Goal: Book appointment/travel/reservation

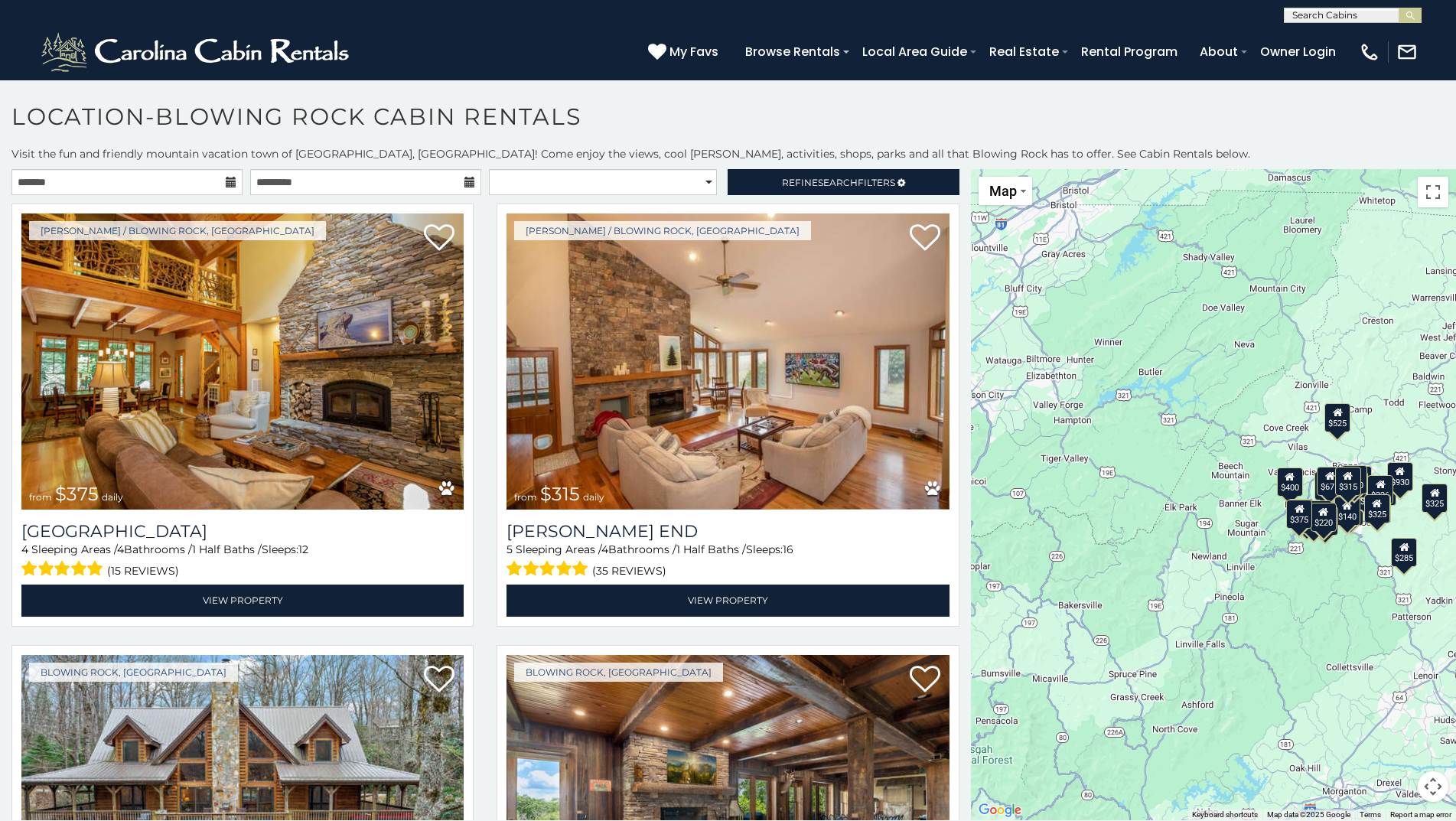
click at [225, 180] on icon at bounding box center [230, 182] width 11 height 11
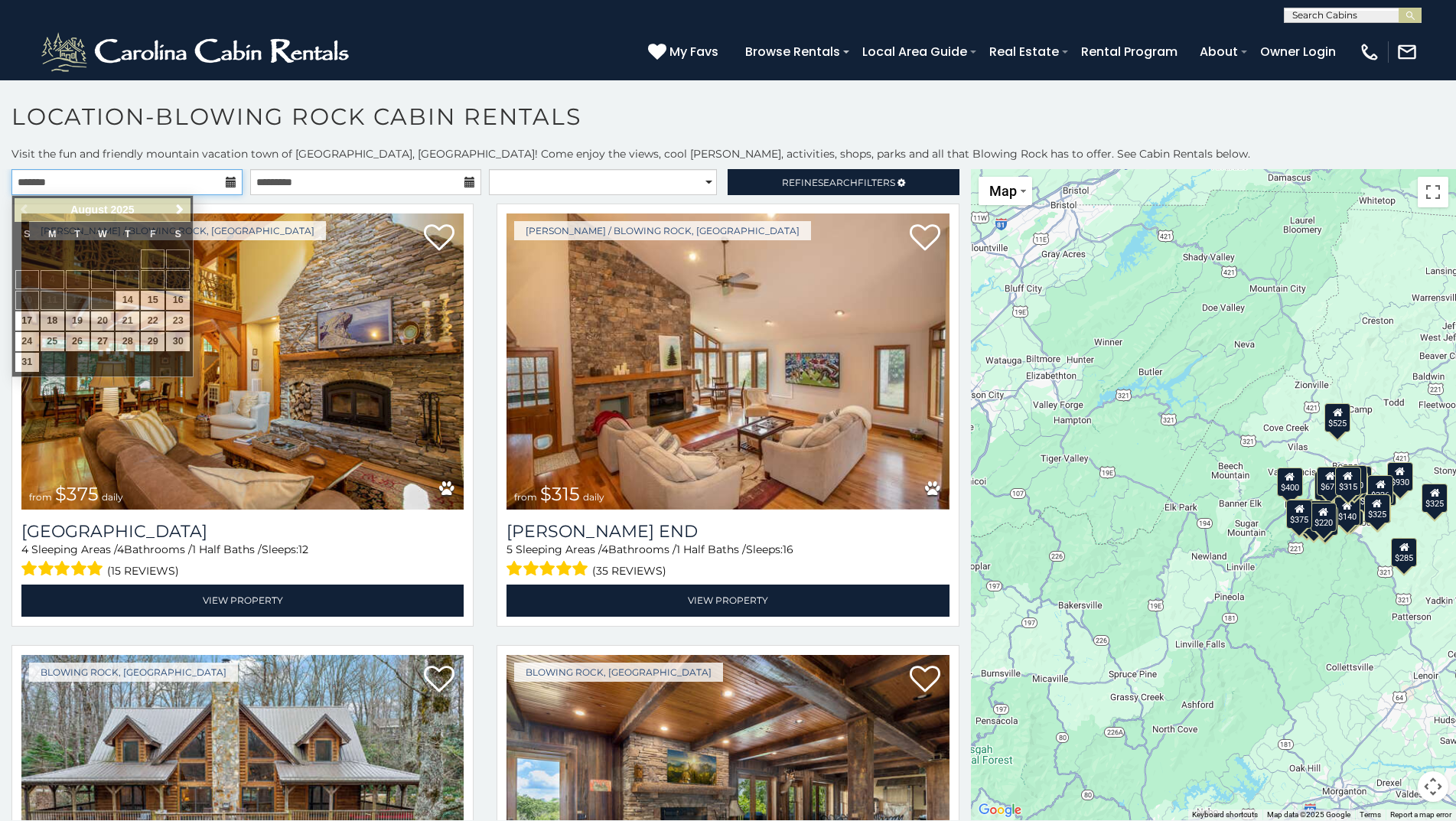
click at [221, 180] on input "text" at bounding box center [127, 182] width 231 height 26
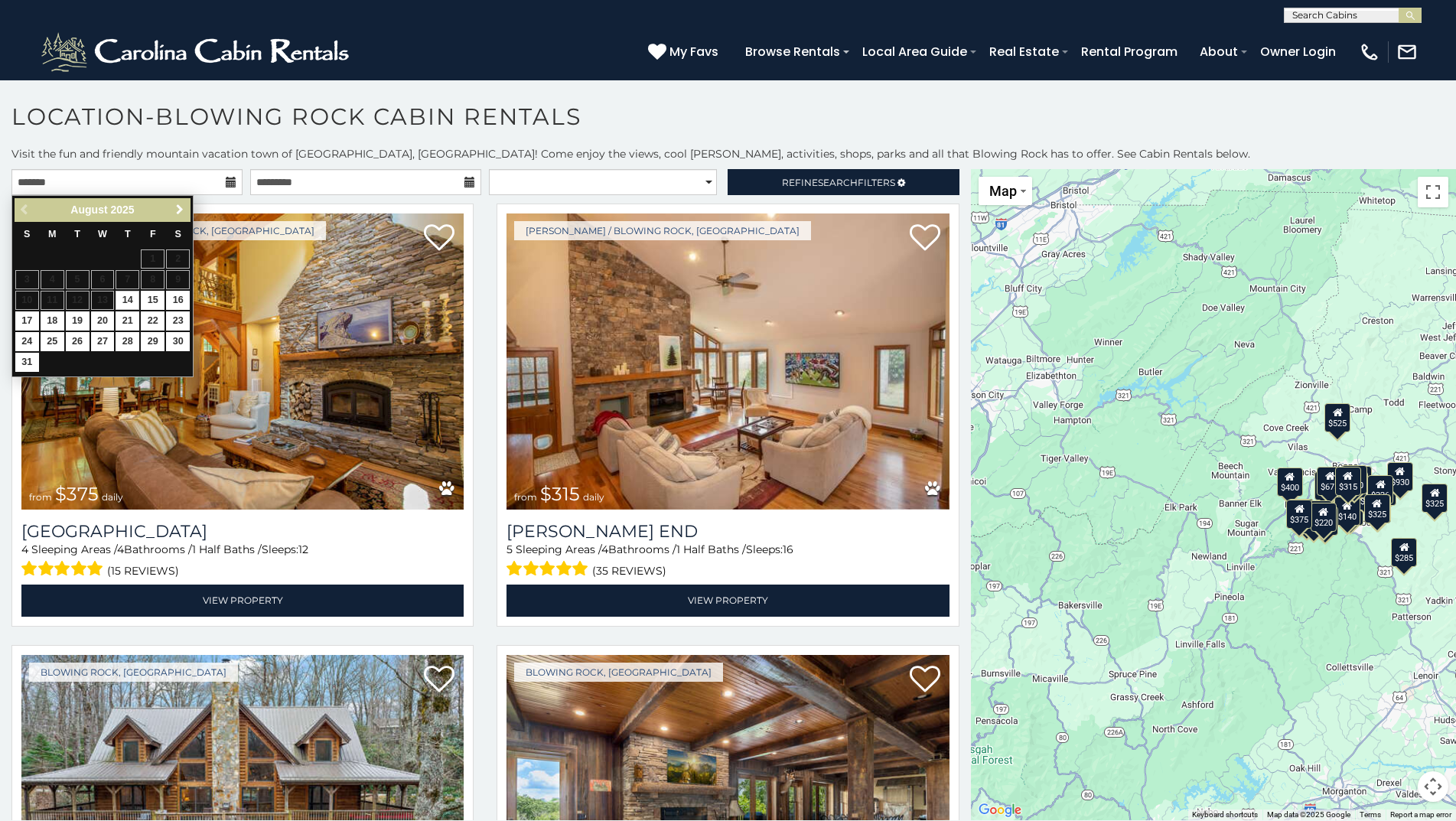
click at [180, 215] on span "Next" at bounding box center [180, 209] width 13 height 13
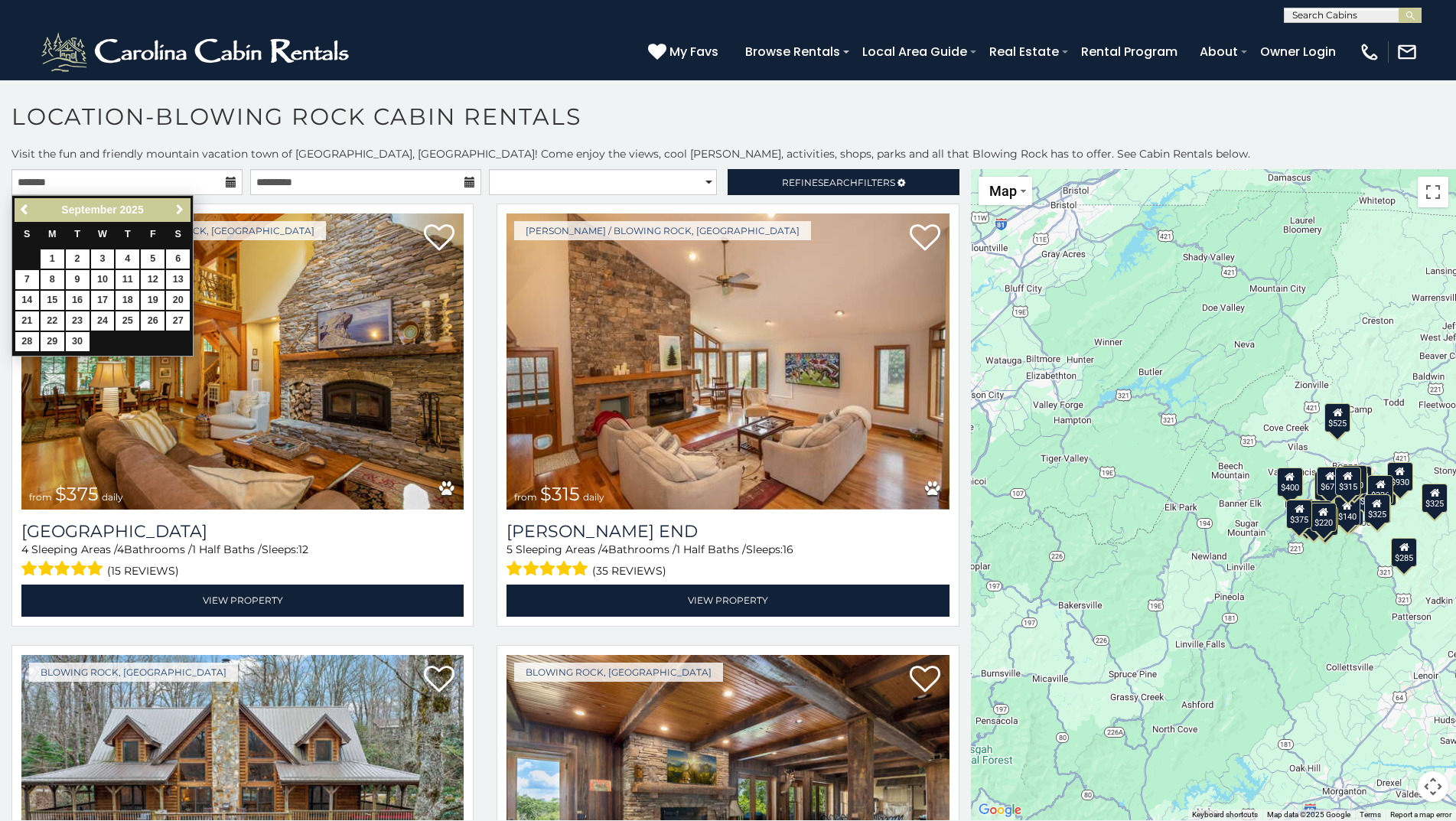
click at [180, 215] on span "Next" at bounding box center [180, 209] width 13 height 13
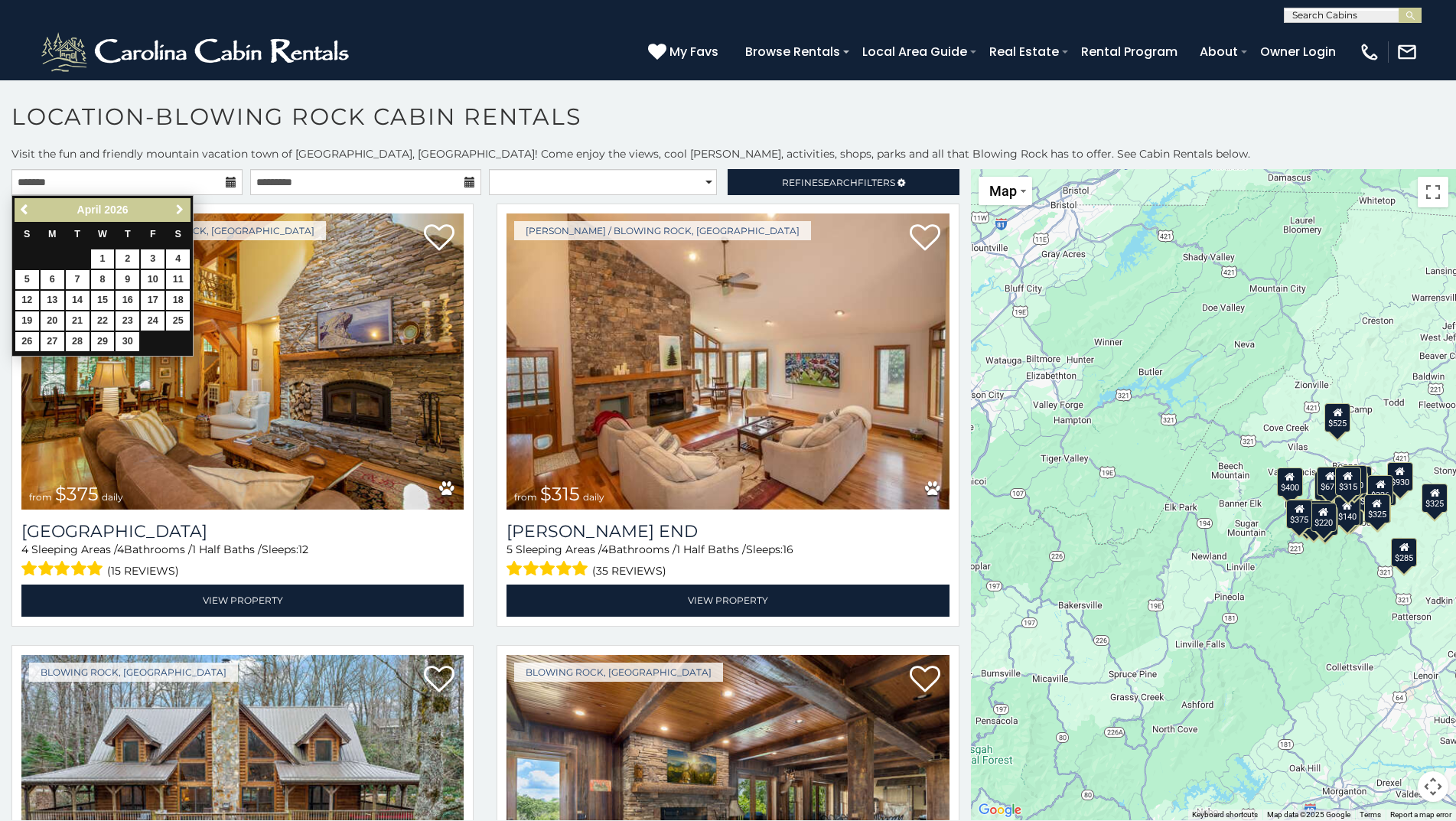
click at [180, 215] on span "Next" at bounding box center [180, 209] width 13 height 13
click at [124, 297] on link "16" at bounding box center [127, 301] width 24 height 19
type input "**********"
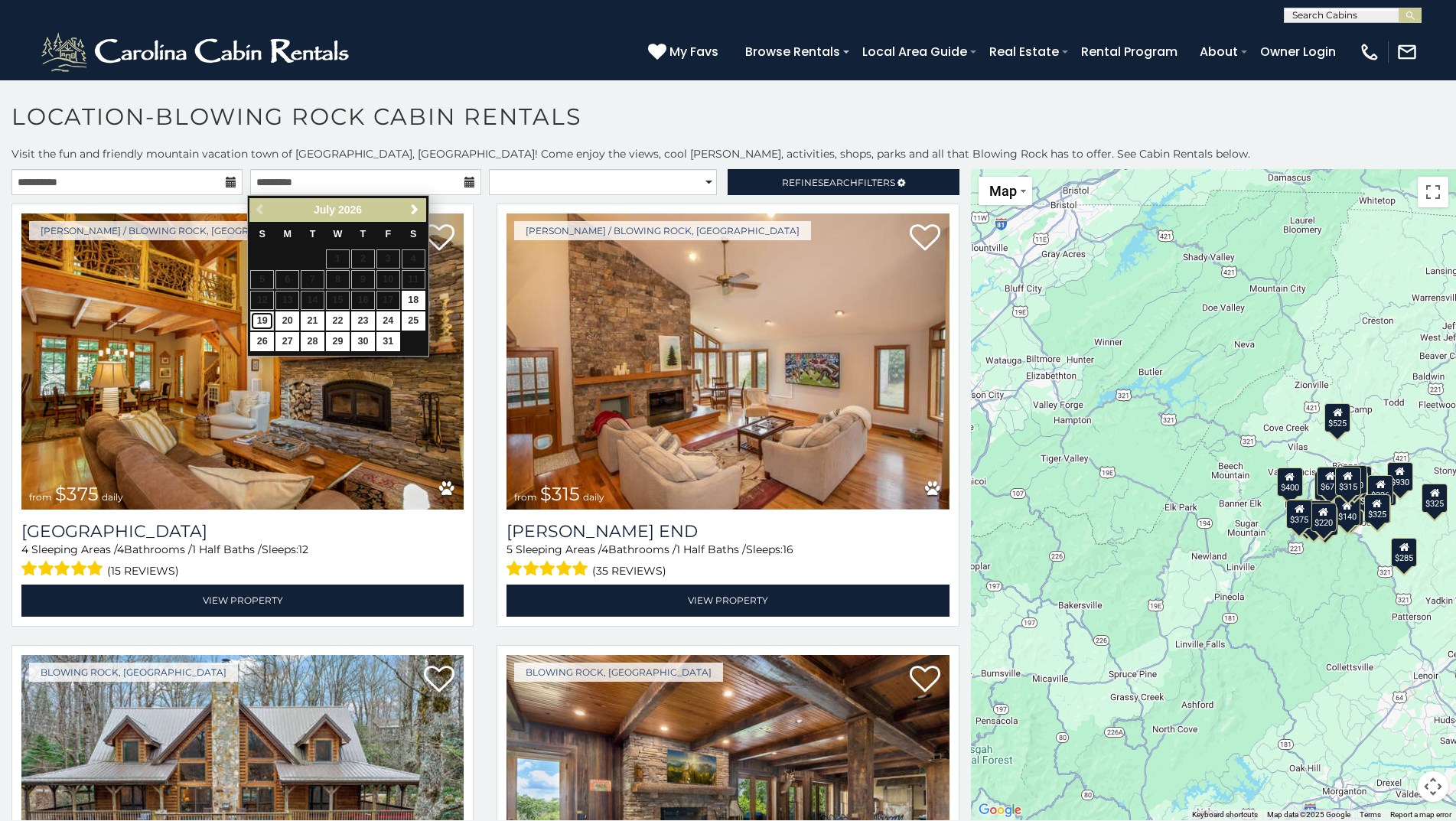
click at [269, 318] on link "19" at bounding box center [262, 321] width 24 height 19
type input "**********"
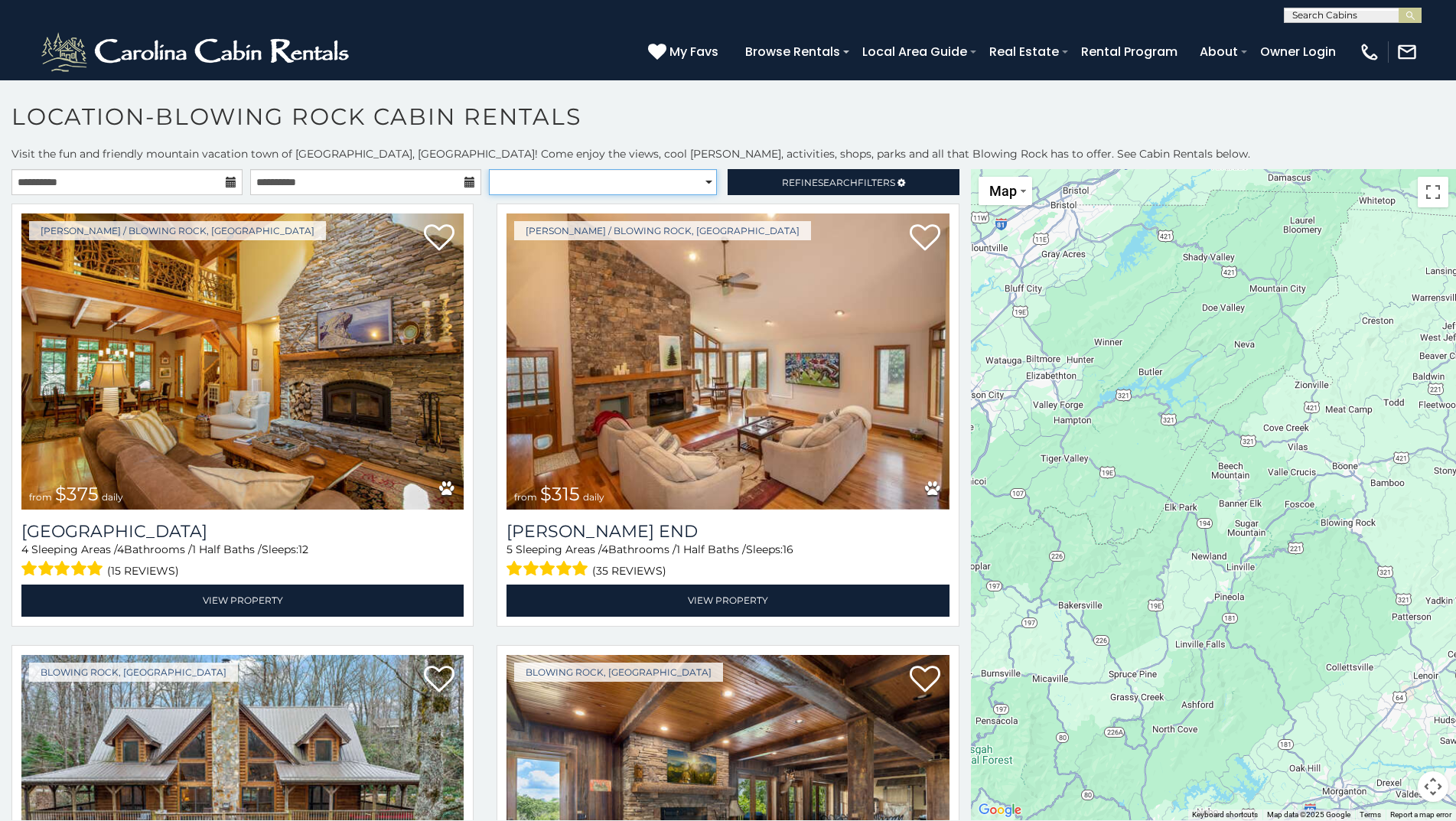
click at [659, 180] on select "**********" at bounding box center [603, 182] width 228 height 26
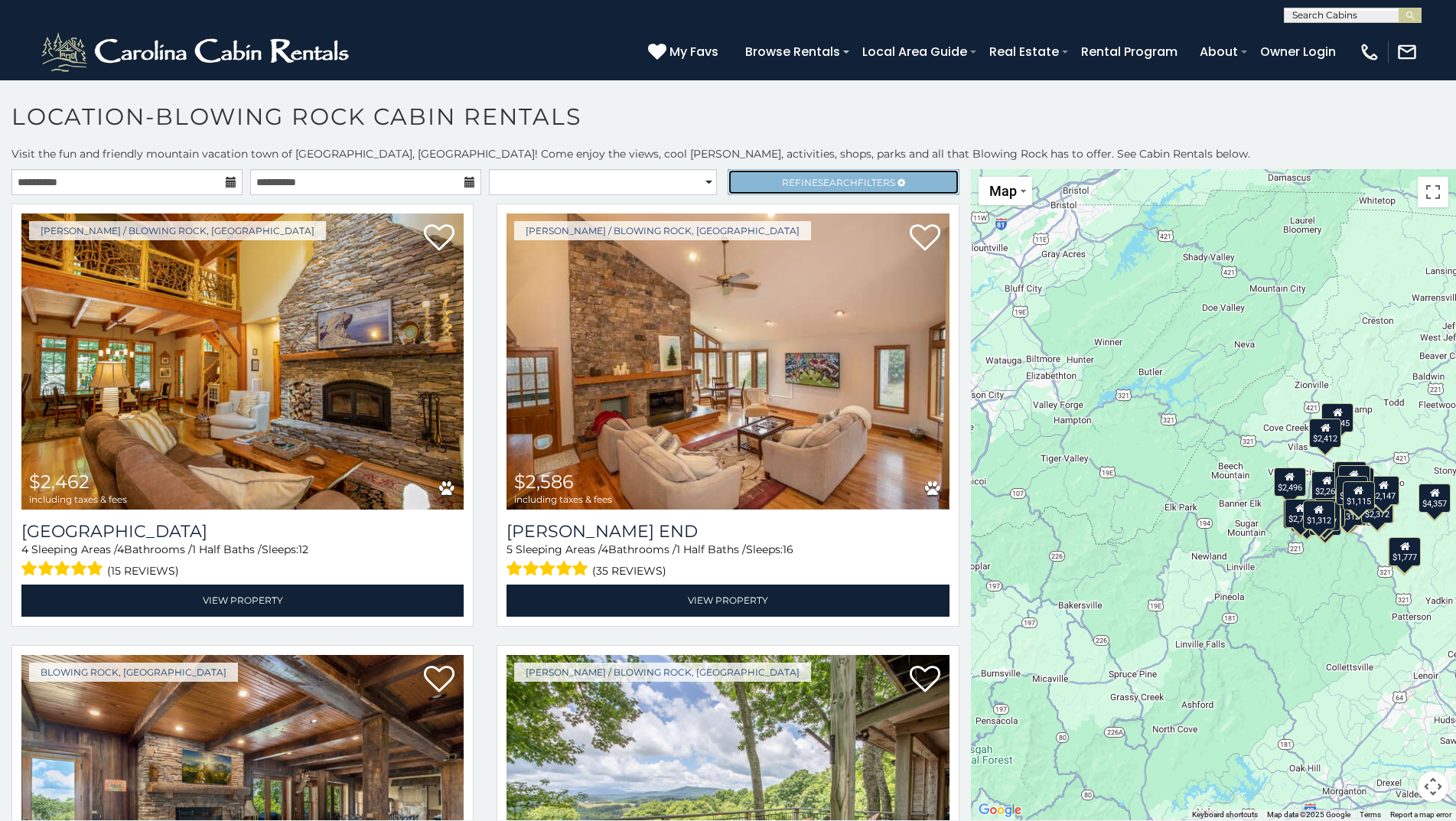
click at [741, 181] on link "Refine Search Filters" at bounding box center [842, 182] width 231 height 26
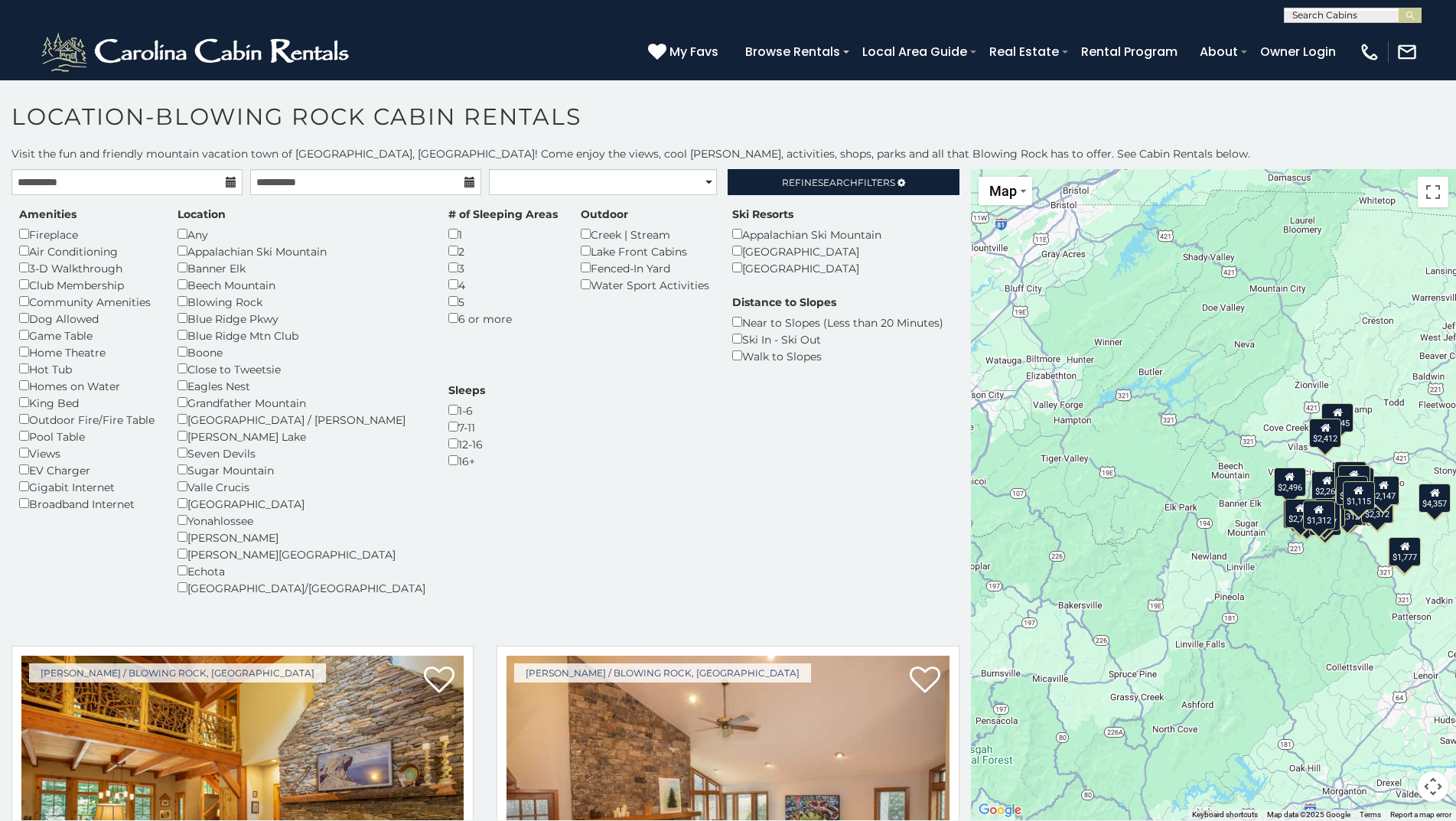
click at [475, 521] on div "Amenities Fireplace Air Conditioning 3-D Walkthrough Club Membership Community …" at bounding box center [485, 411] width 955 height 408
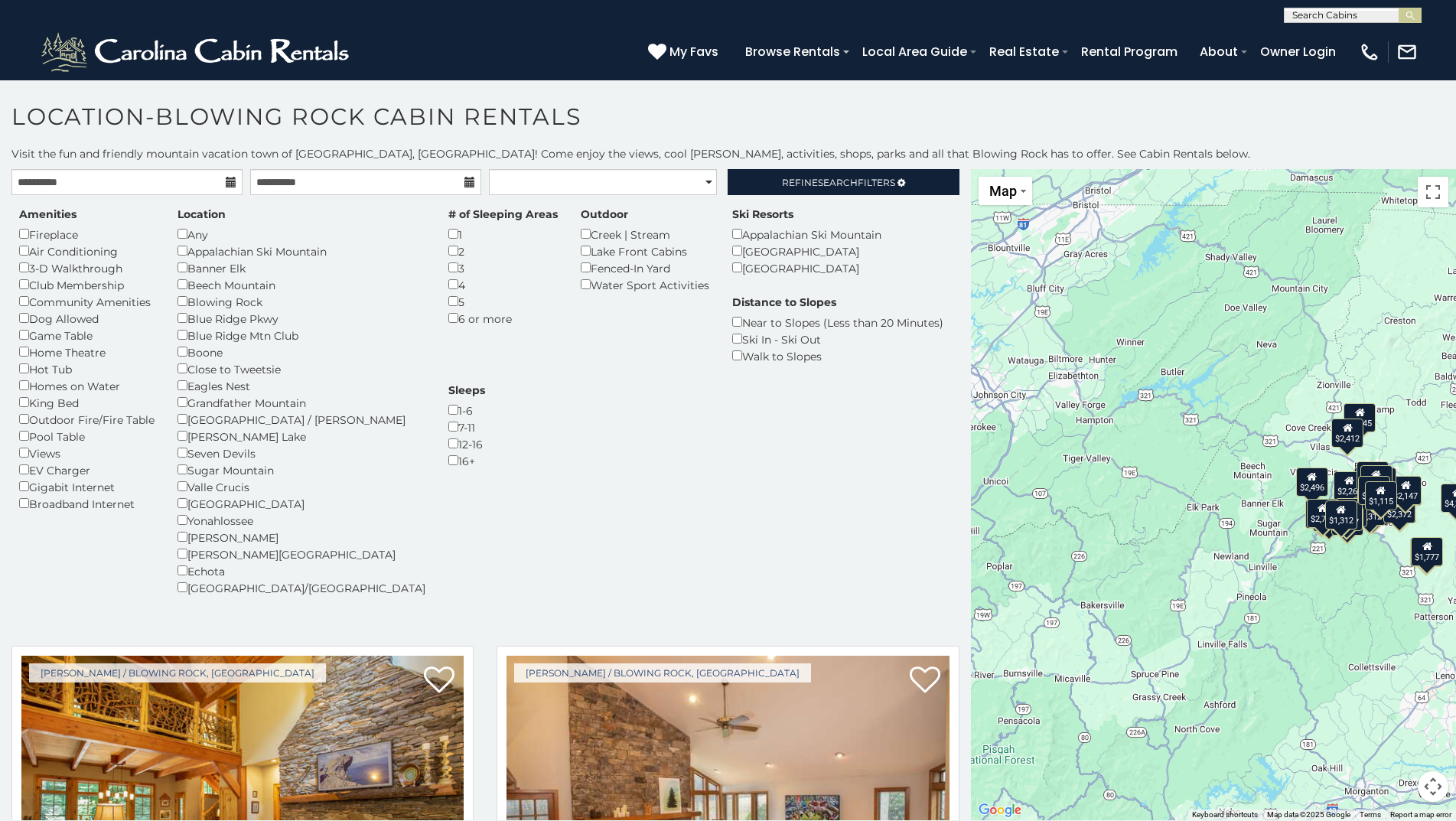
click at [1269, 611] on div "$2,462 $2,586 $5,507 $2,028 $2,124 $4,357 $2,260 $2,194 $2,355 $2,451 $1,002 $1…" at bounding box center [1213, 494] width 485 height 651
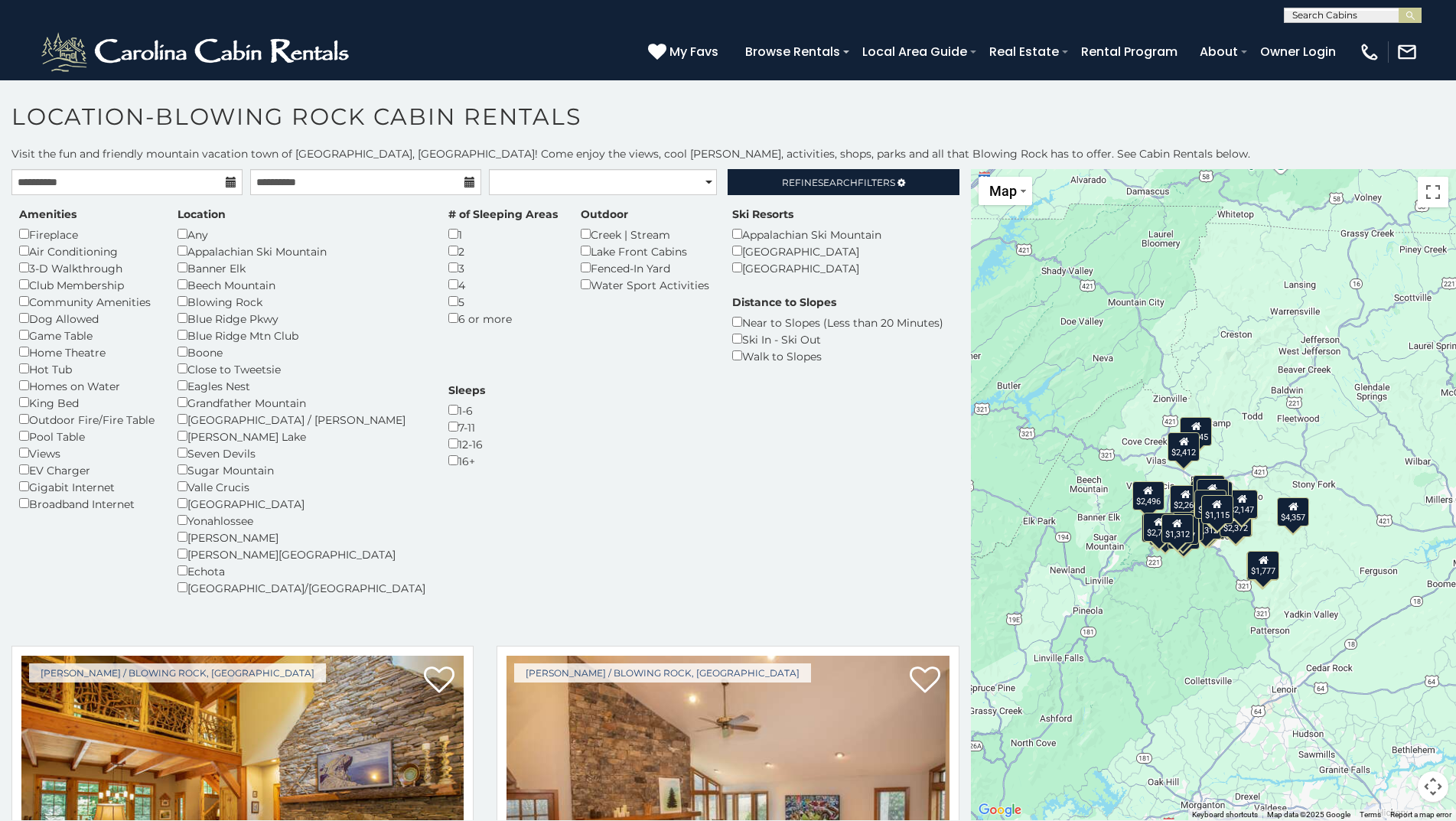
drag, startPoint x: 1248, startPoint y: 602, endPoint x: 1113, endPoint y: 602, distance: 135.0
click at [1053, 612] on div "$2,462 $2,586 $5,507 $2,028 $2,124 $4,357 $2,260 $2,194 $2,355 $2,451 $1,002 $1…" at bounding box center [1213, 494] width 485 height 651
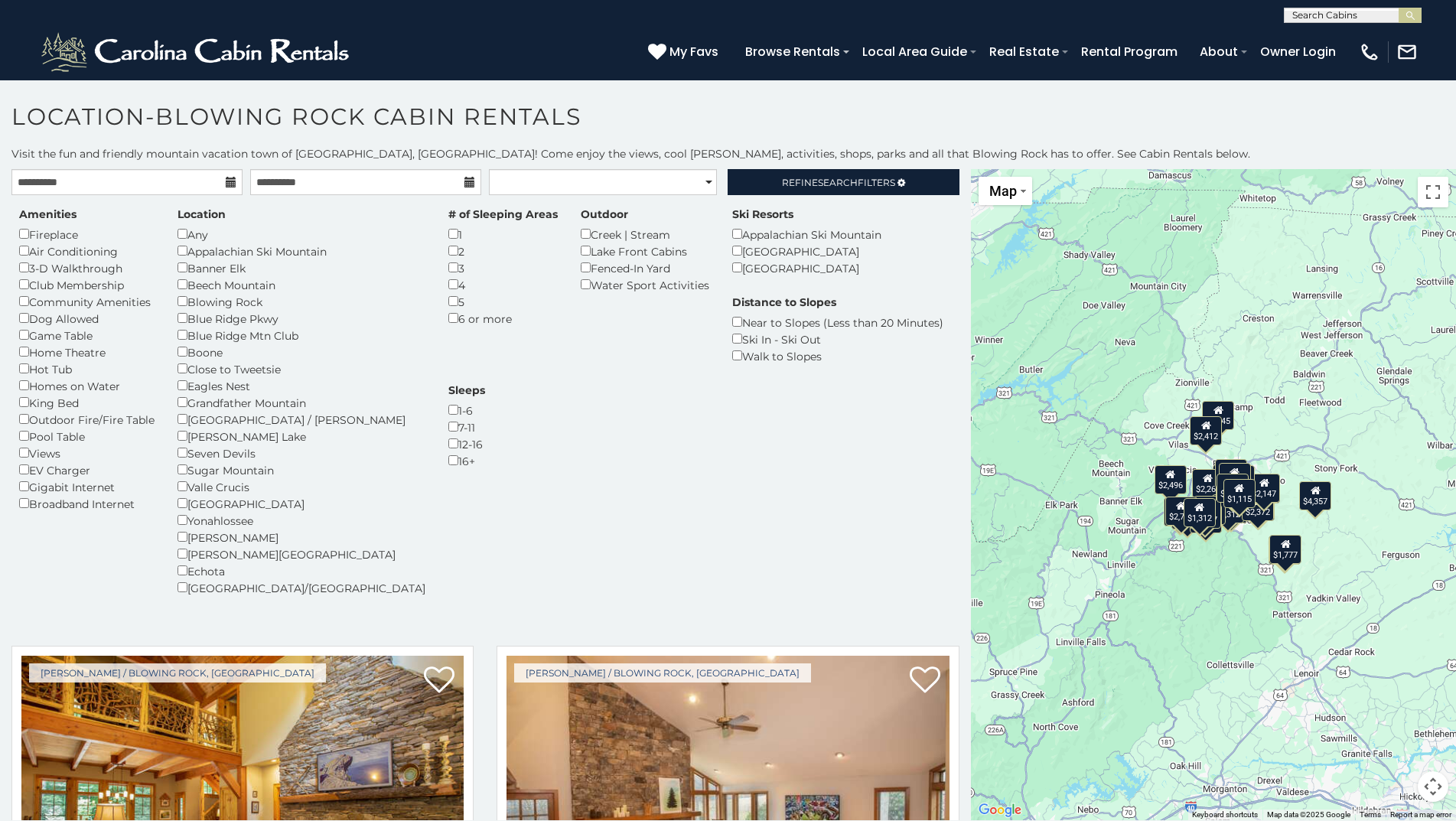
click at [1223, 515] on div "$1,312" at bounding box center [1227, 508] width 32 height 29
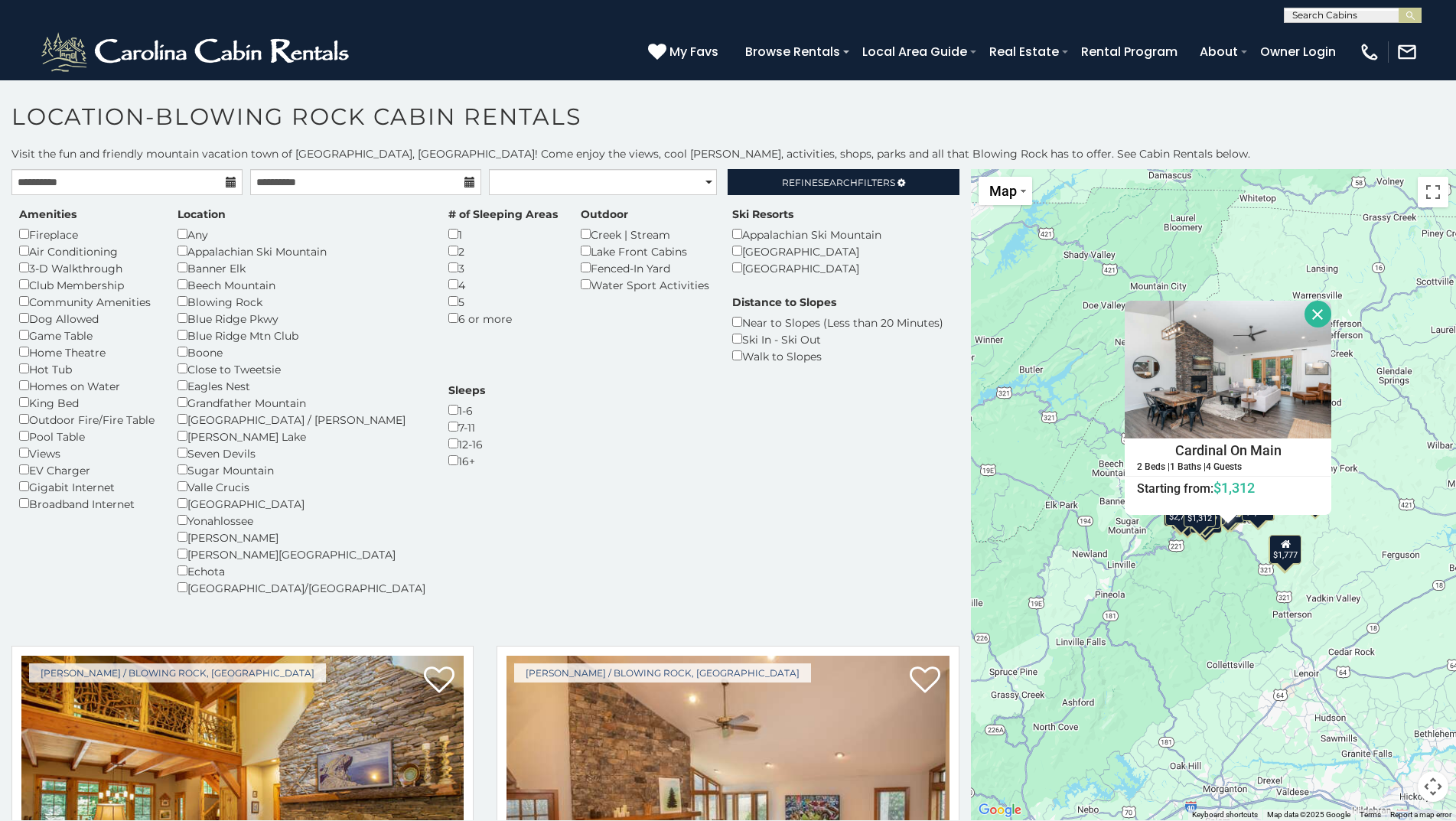
click at [1186, 620] on div "$2,462 $2,586 $5,507 $2,028 $2,124 $4,357 $2,260 $2,194 $2,355 $2,451 $1,002 $1…" at bounding box center [1213, 494] width 485 height 651
click at [1145, 659] on div "$2,462 $2,586 $5,507 $2,028 $2,124 $4,357 $2,260 $2,194 $2,355 $2,451 $1,002 $1…" at bounding box center [1213, 494] width 485 height 651
click at [794, 561] on div "Amenities Fireplace Air Conditioning 3-D Walkthrough Club Membership Community …" at bounding box center [485, 411] width 955 height 408
click at [980, 402] on div "$2,462 $2,586 $5,507 $2,028 $2,124 $4,357 $2,260 $2,194 $2,355 $2,451 $1,002 $1…" at bounding box center [1213, 494] width 485 height 651
click at [1028, 431] on div "$2,462 $2,586 $5,507 $2,028 $2,124 $4,357 $2,260 $2,194 $2,355 $2,451 $1,002 $1…" at bounding box center [1213, 494] width 485 height 651
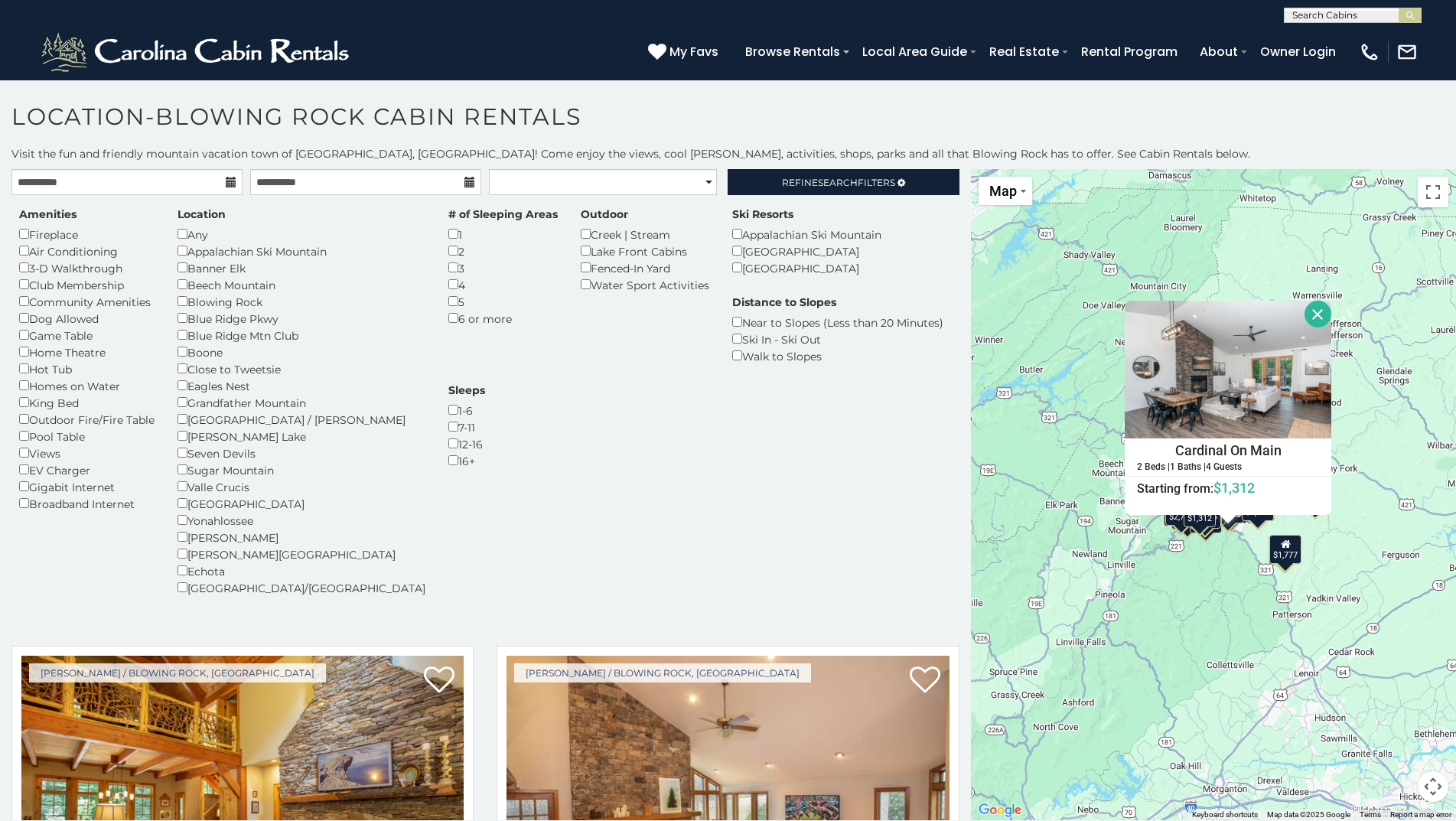
click at [1318, 306] on button "Close" at bounding box center [1318, 314] width 27 height 27
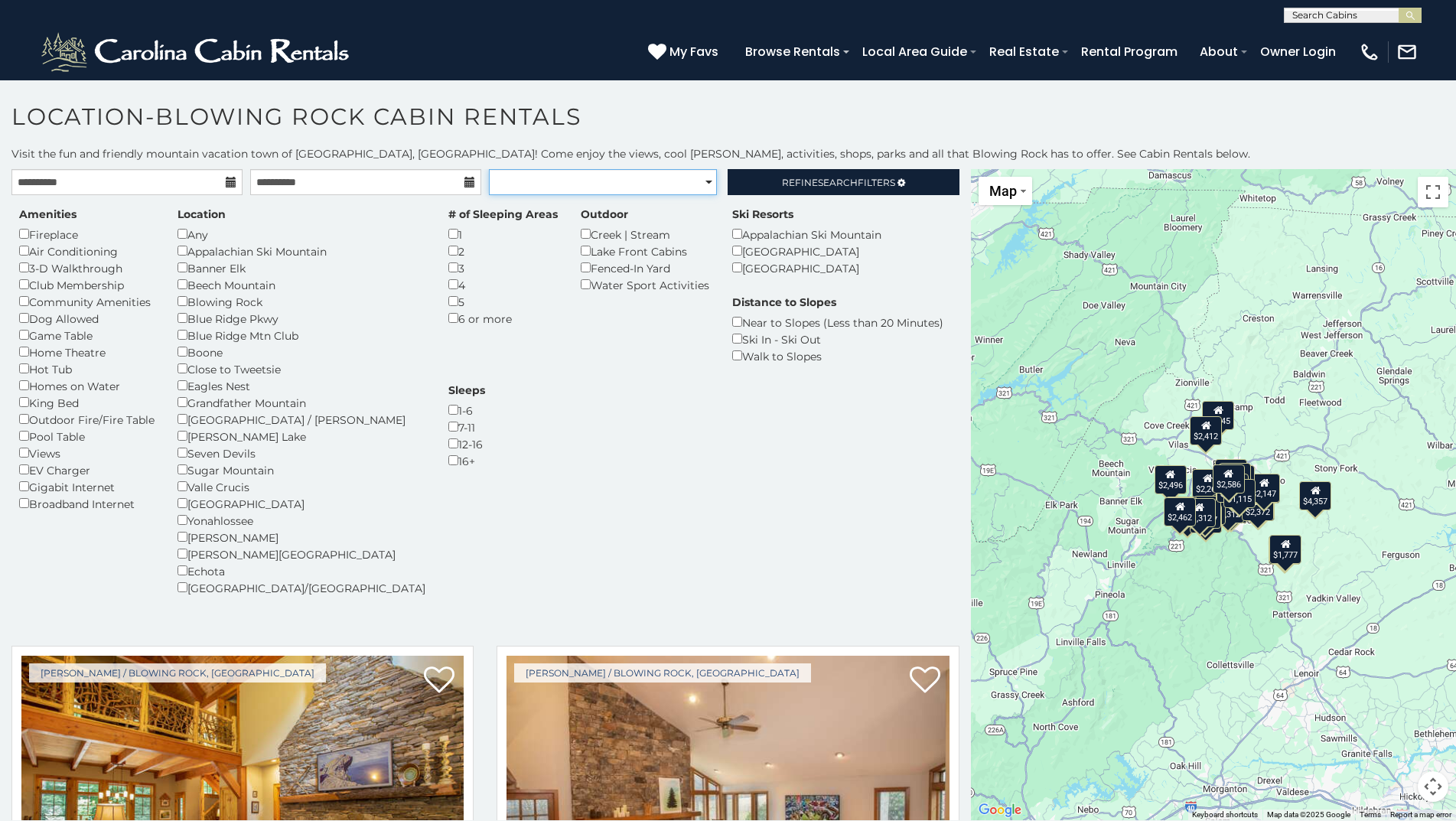
click at [702, 180] on select "**********" at bounding box center [603, 182] width 228 height 26
select select "**********"
click at [489, 169] on select "**********" at bounding box center [603, 182] width 228 height 26
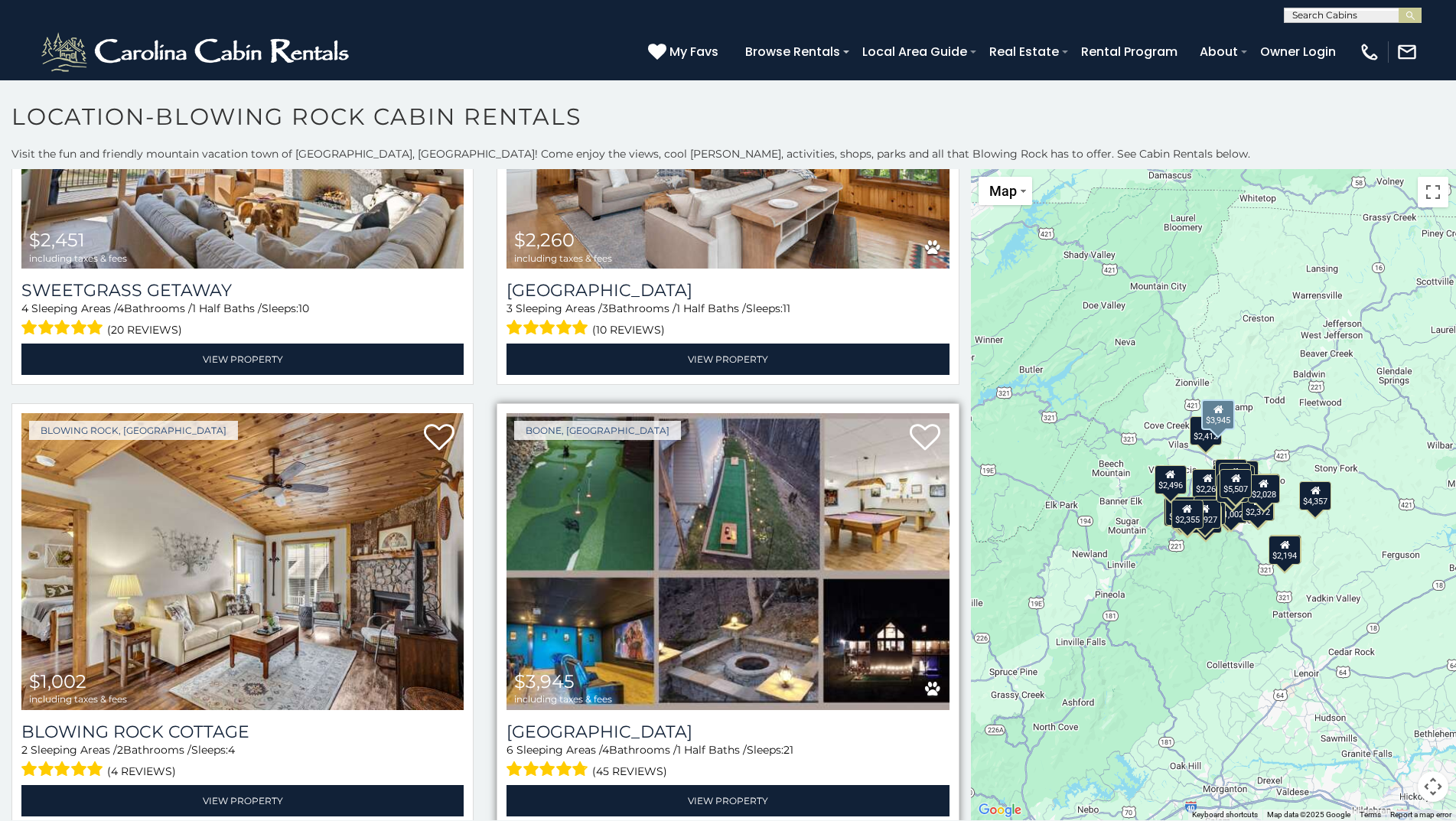
scroll to position [2601, 0]
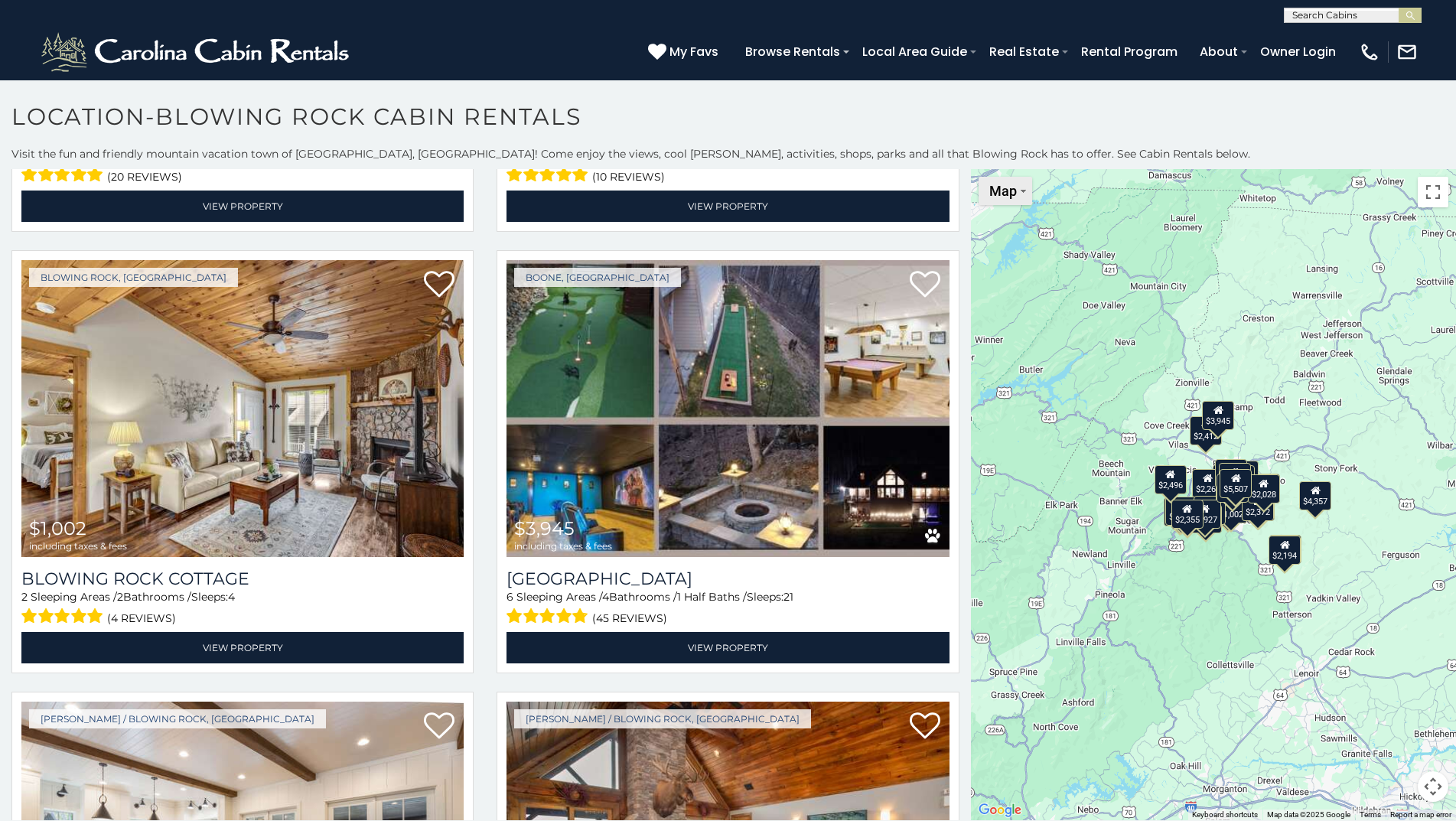
click at [1016, 199] on button "Map" at bounding box center [1005, 191] width 53 height 28
click at [1012, 251] on li "Map" at bounding box center [1025, 242] width 89 height 24
click at [1166, 618] on div "$2,586 $2,028 $2,462 $5,507 $2,124 $2,194 $4,357 $2,355 $2,451 $2,260 $1,002 $3…" at bounding box center [1213, 494] width 485 height 651
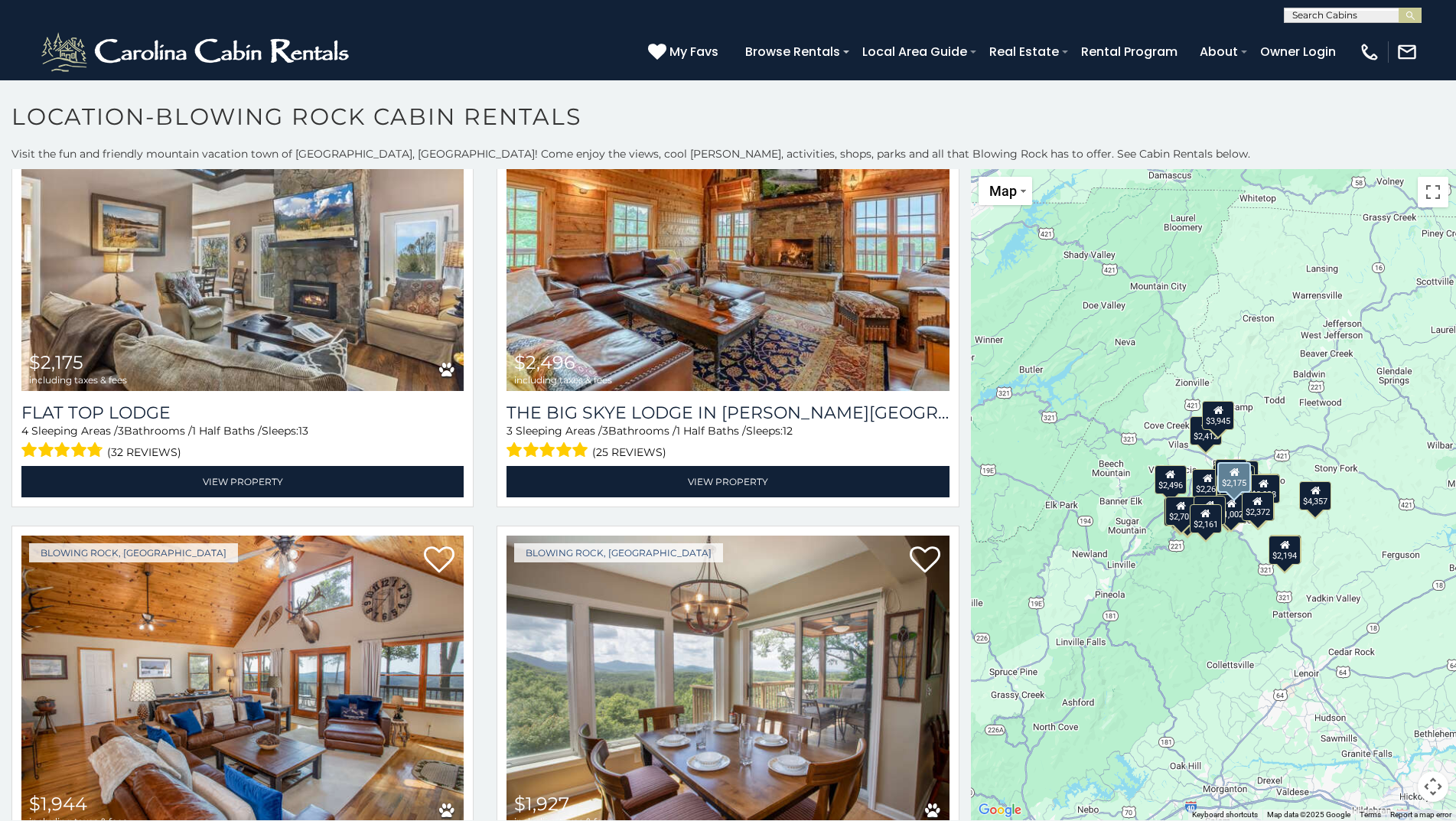
scroll to position [5050, 0]
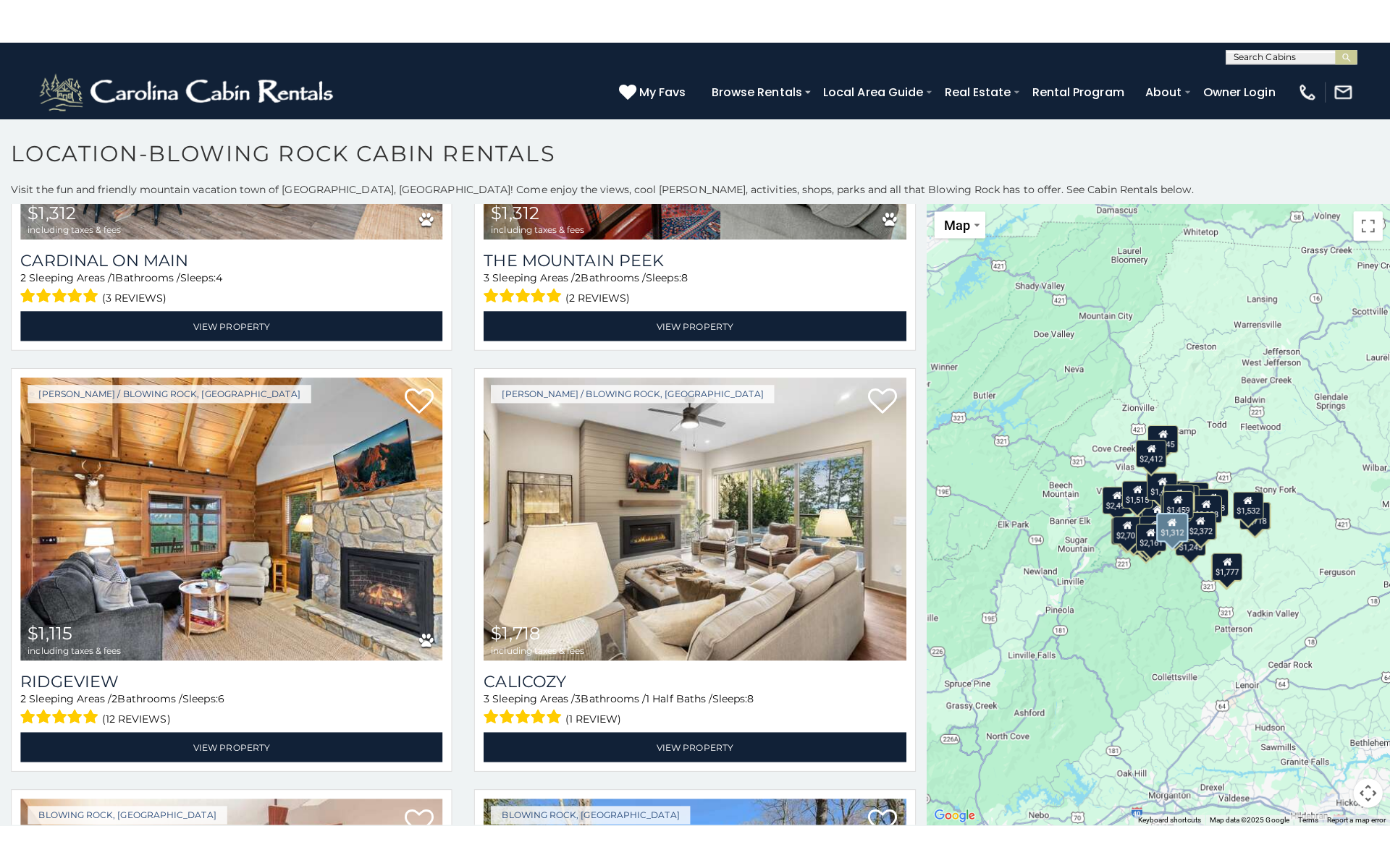
scroll to position [7671, 0]
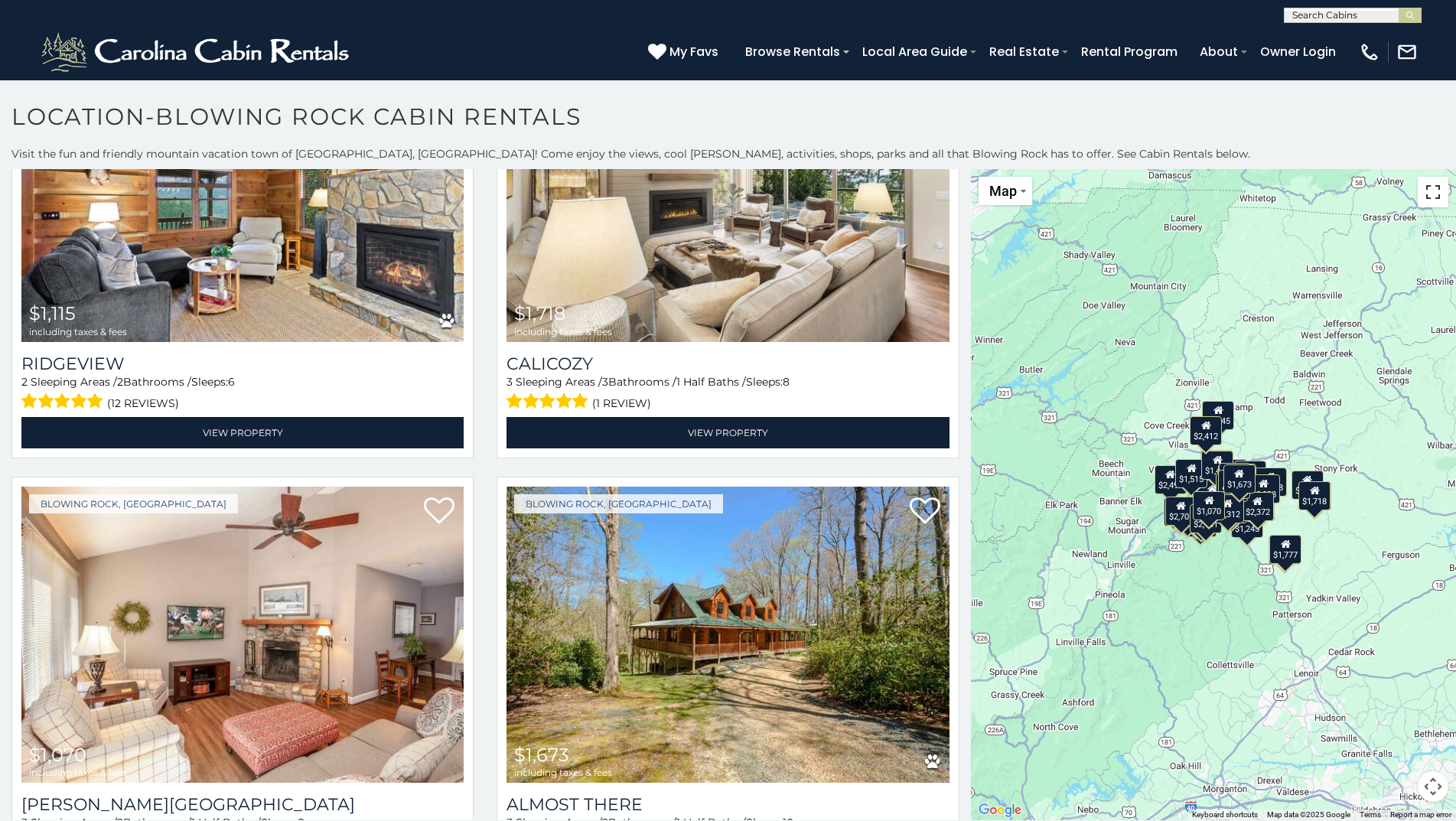
click at [1422, 206] on button "Toggle fullscreen view" at bounding box center [1433, 192] width 31 height 31
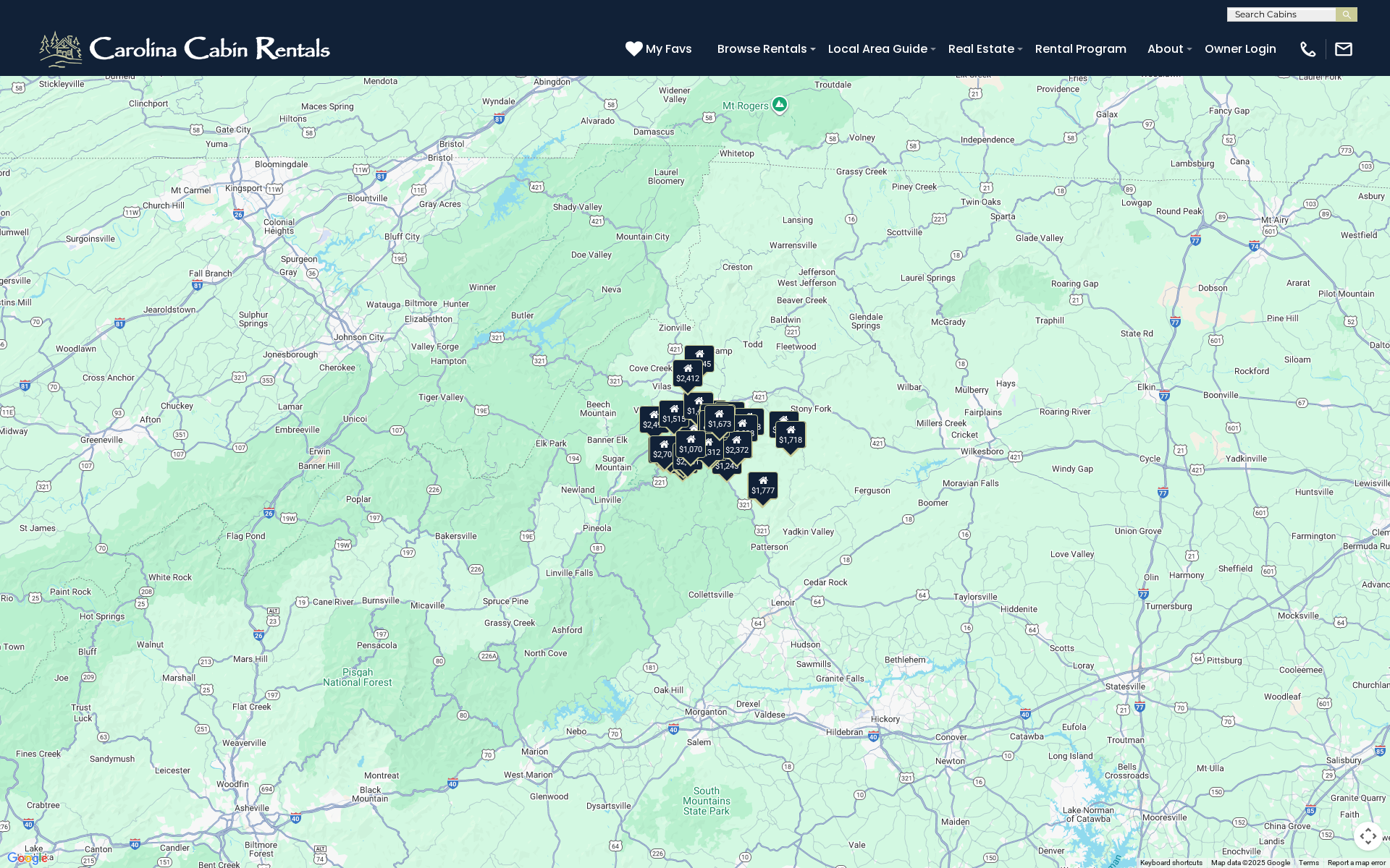
click at [1083, 686] on div "$2,586 $2,028 $2,462 $5,507 $2,124 $2,194 $4,357 $2,355 $2,451 $2,260 $1,002 $3…" at bounding box center [695, 434] width 1390 height 868
click at [1364, 776] on button "Map camera controls" at bounding box center [1369, 837] width 29 height 29
click at [1329, 765] on button "Zoom in" at bounding box center [1332, 765] width 29 height 29
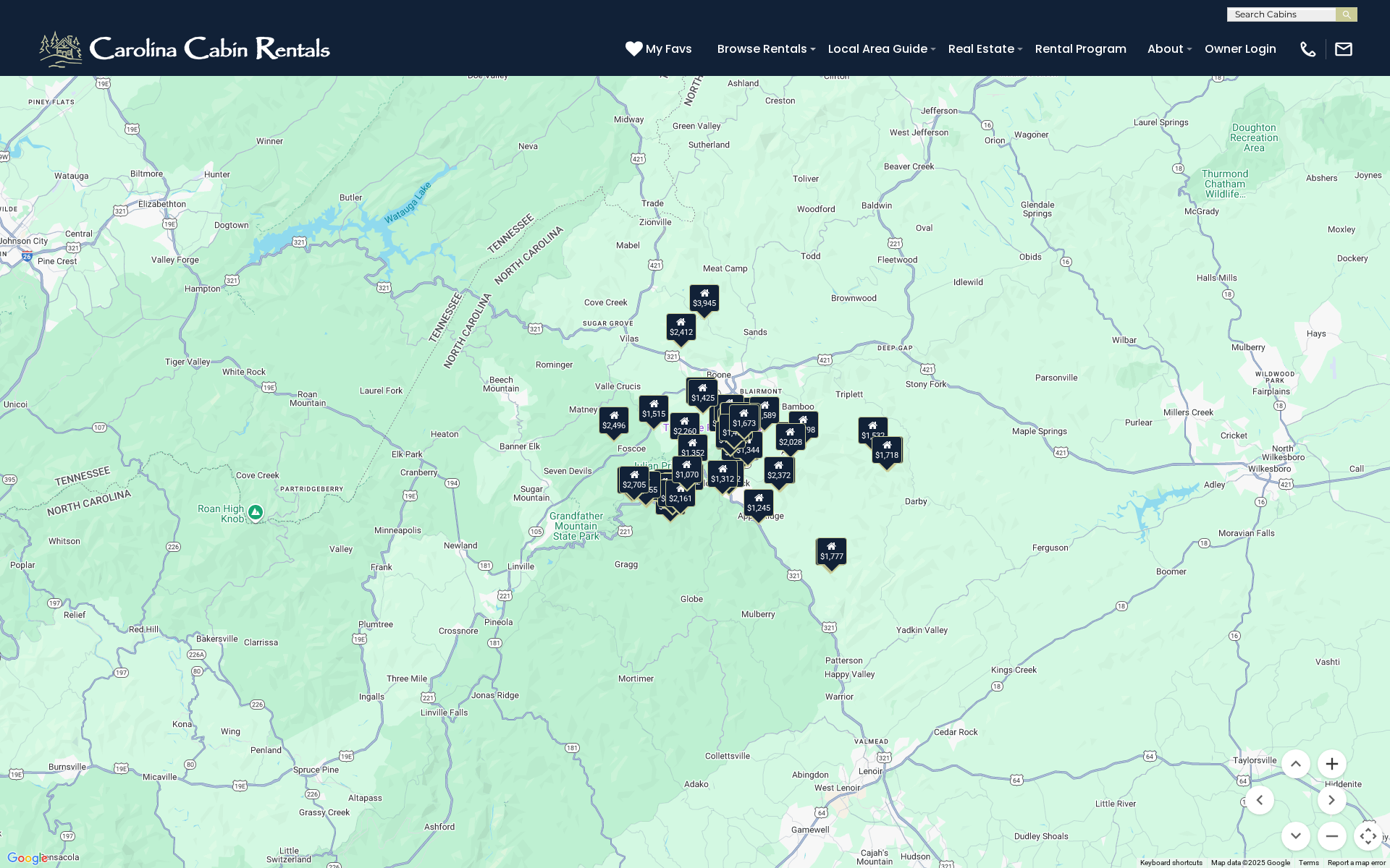
click at [1329, 765] on button "Zoom in" at bounding box center [1332, 765] width 29 height 29
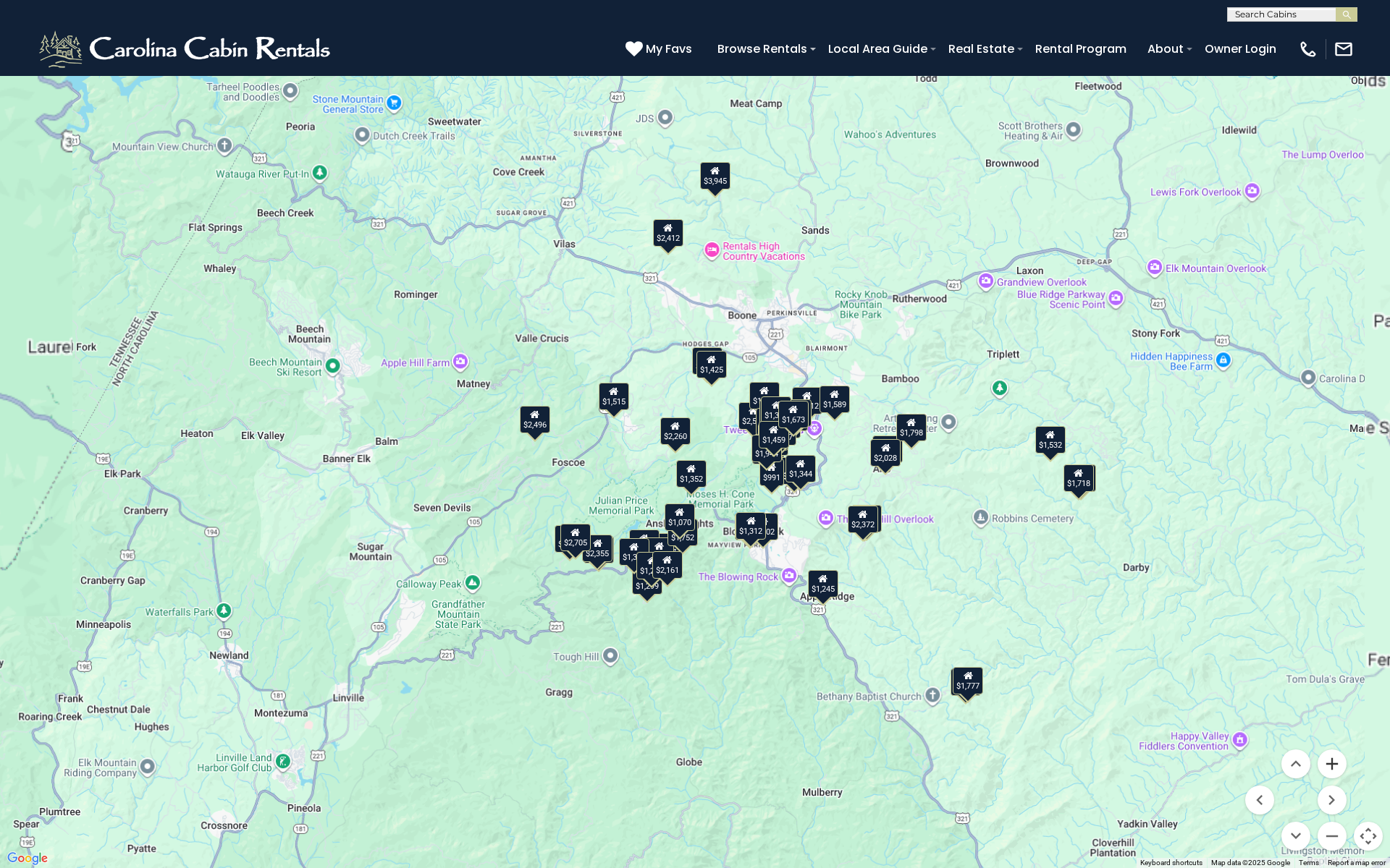
click at [1329, 765] on button "Zoom in" at bounding box center [1332, 765] width 29 height 29
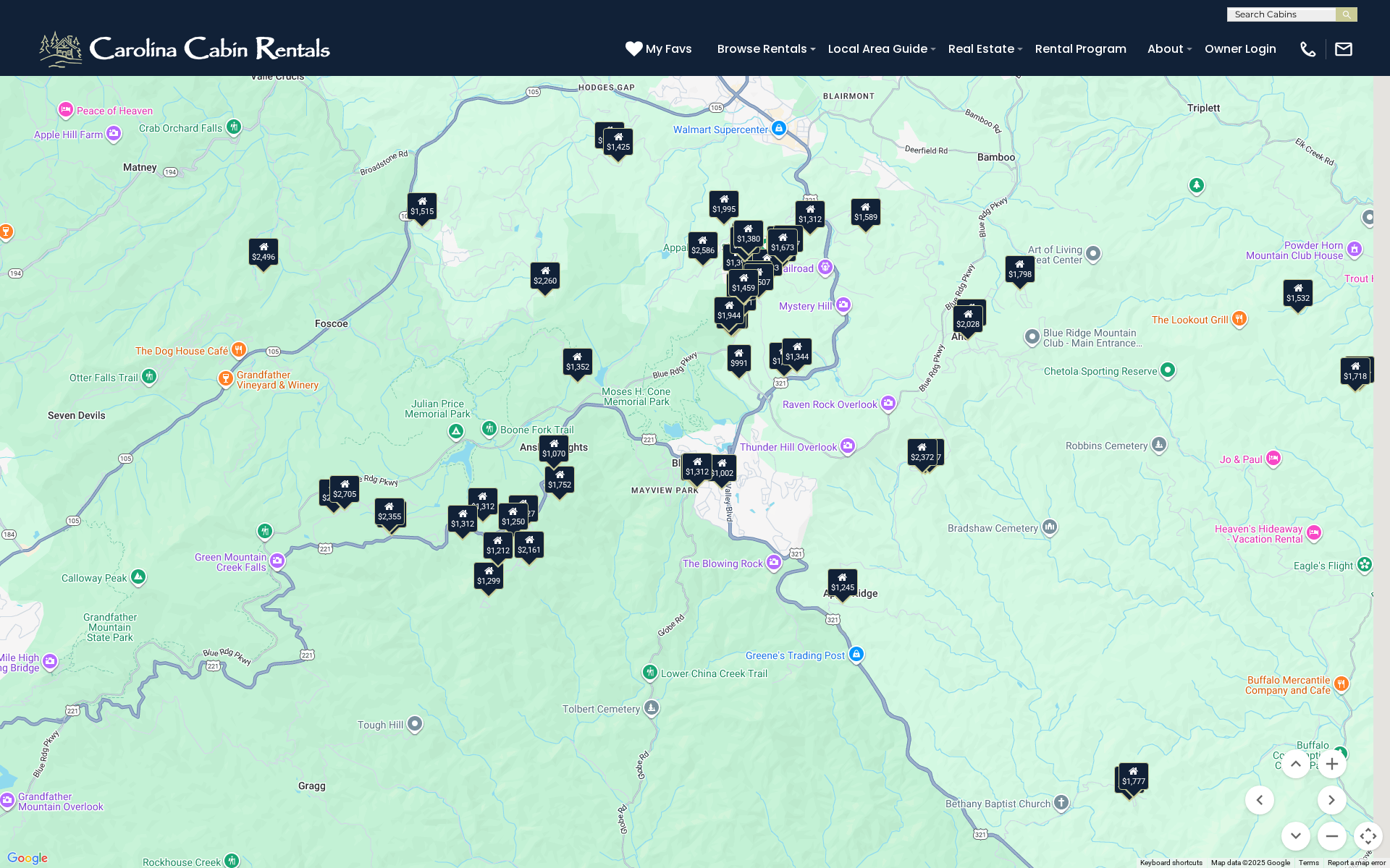
drag, startPoint x: 978, startPoint y: 713, endPoint x: 865, endPoint y: 543, distance: 204.1
click at [865, 543] on div "$2,586 $2,028 $2,462 $5,507 $2,124 $2,194 $4,357 $2,355 $2,451 $2,260 $1,002 $3…" at bounding box center [695, 434] width 1390 height 868
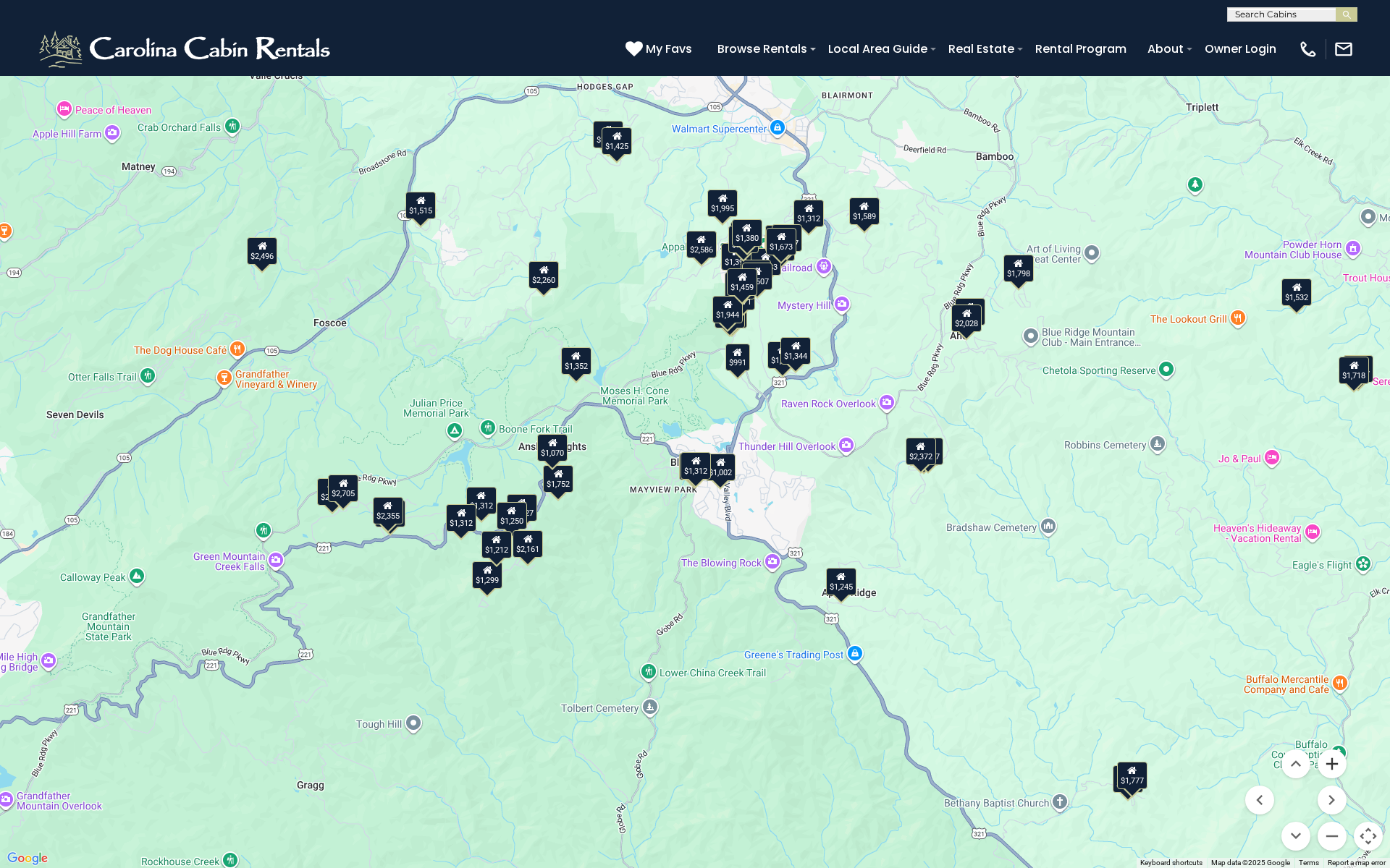
click at [1330, 761] on button "Zoom in" at bounding box center [1332, 765] width 29 height 29
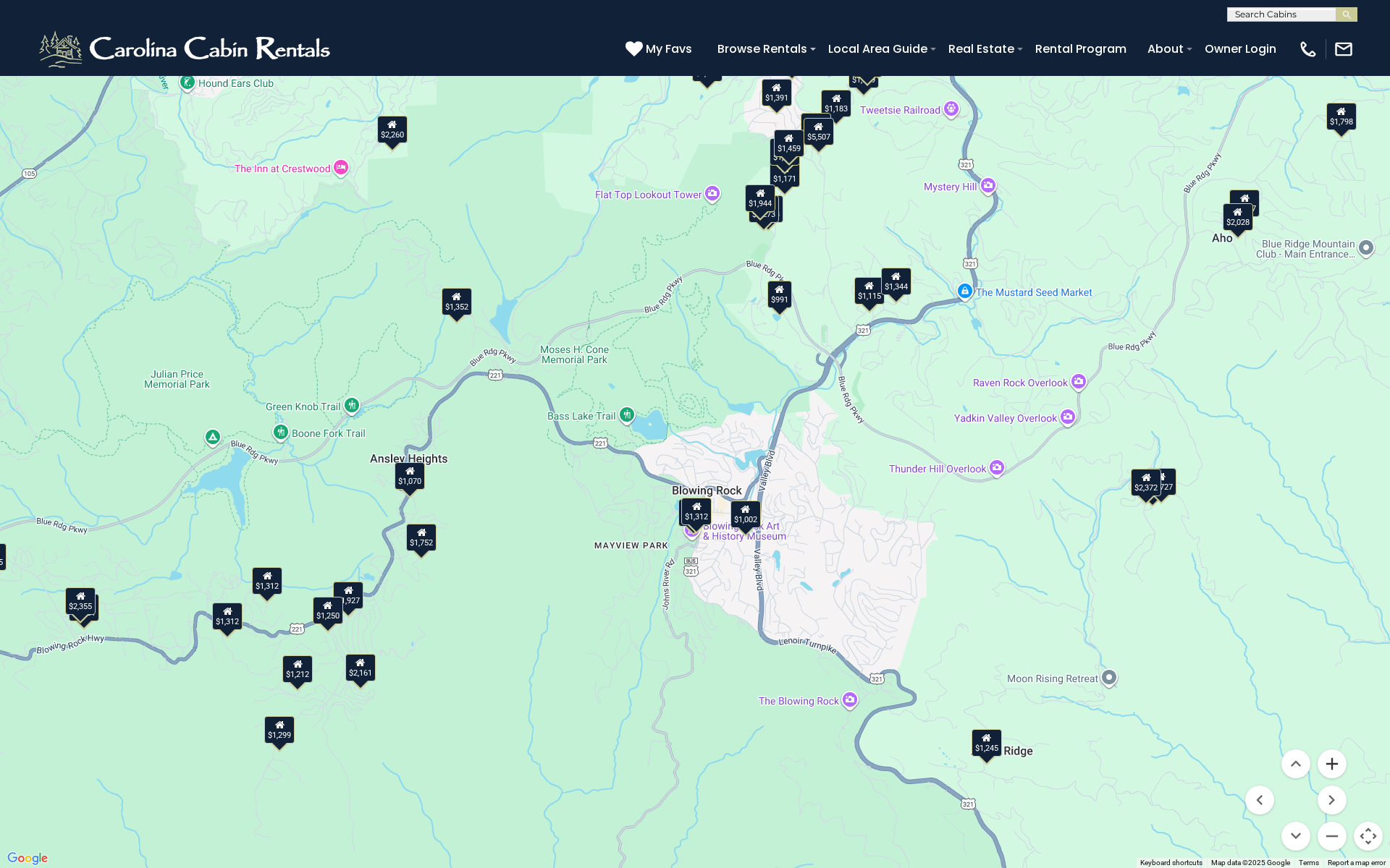
click at [1330, 761] on button "Zoom in" at bounding box center [1332, 765] width 29 height 29
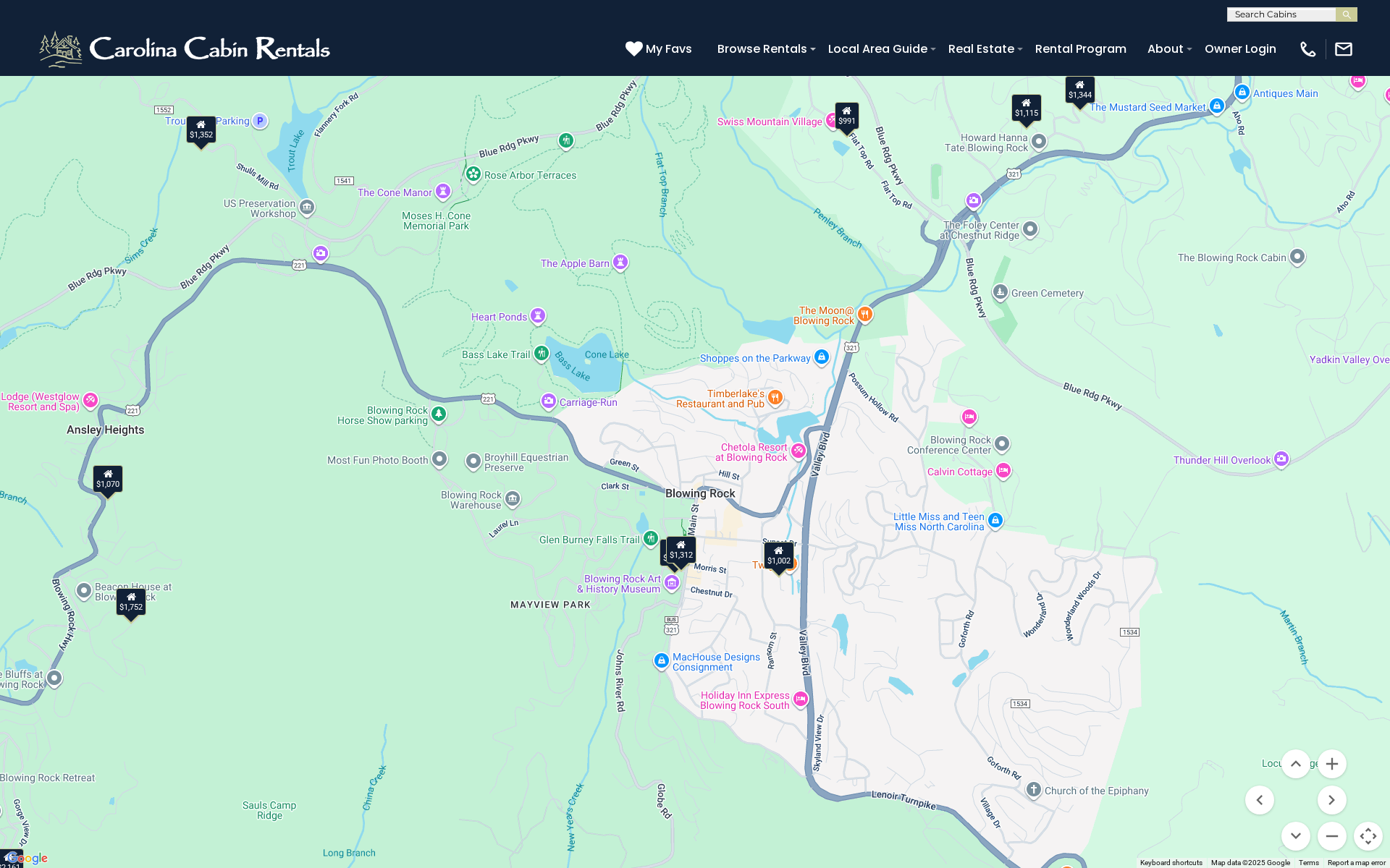
drag, startPoint x: 877, startPoint y: 676, endPoint x: 842, endPoint y: 539, distance: 141.4
click at [838, 537] on div "$2,586 $2,028 $2,462 $5,507 $2,124 $2,194 $4,357 $2,355 $2,451 $2,260 $1,002 $3…" at bounding box center [695, 434] width 1390 height 868
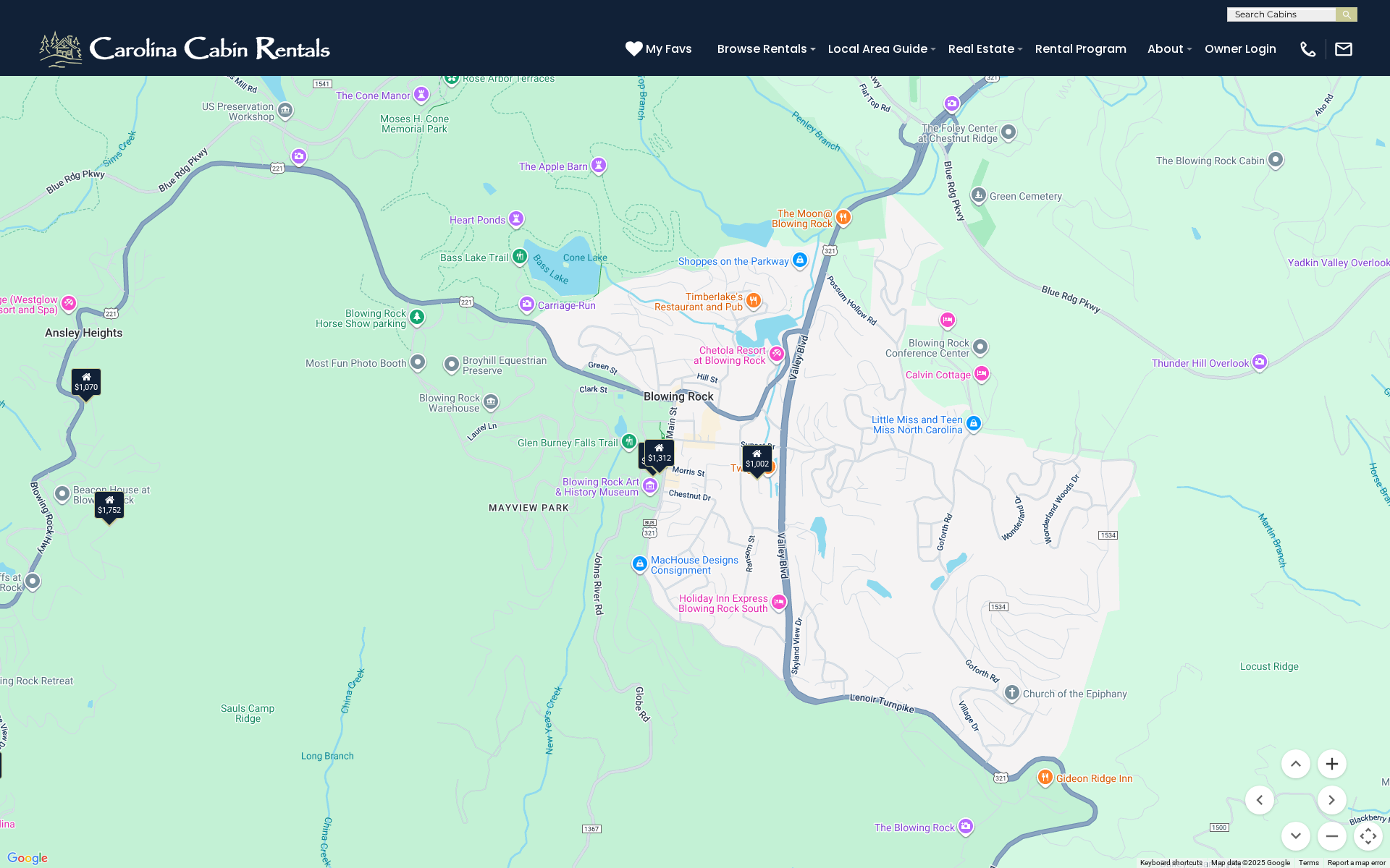
click at [1328, 763] on button "Zoom in" at bounding box center [1332, 765] width 29 height 29
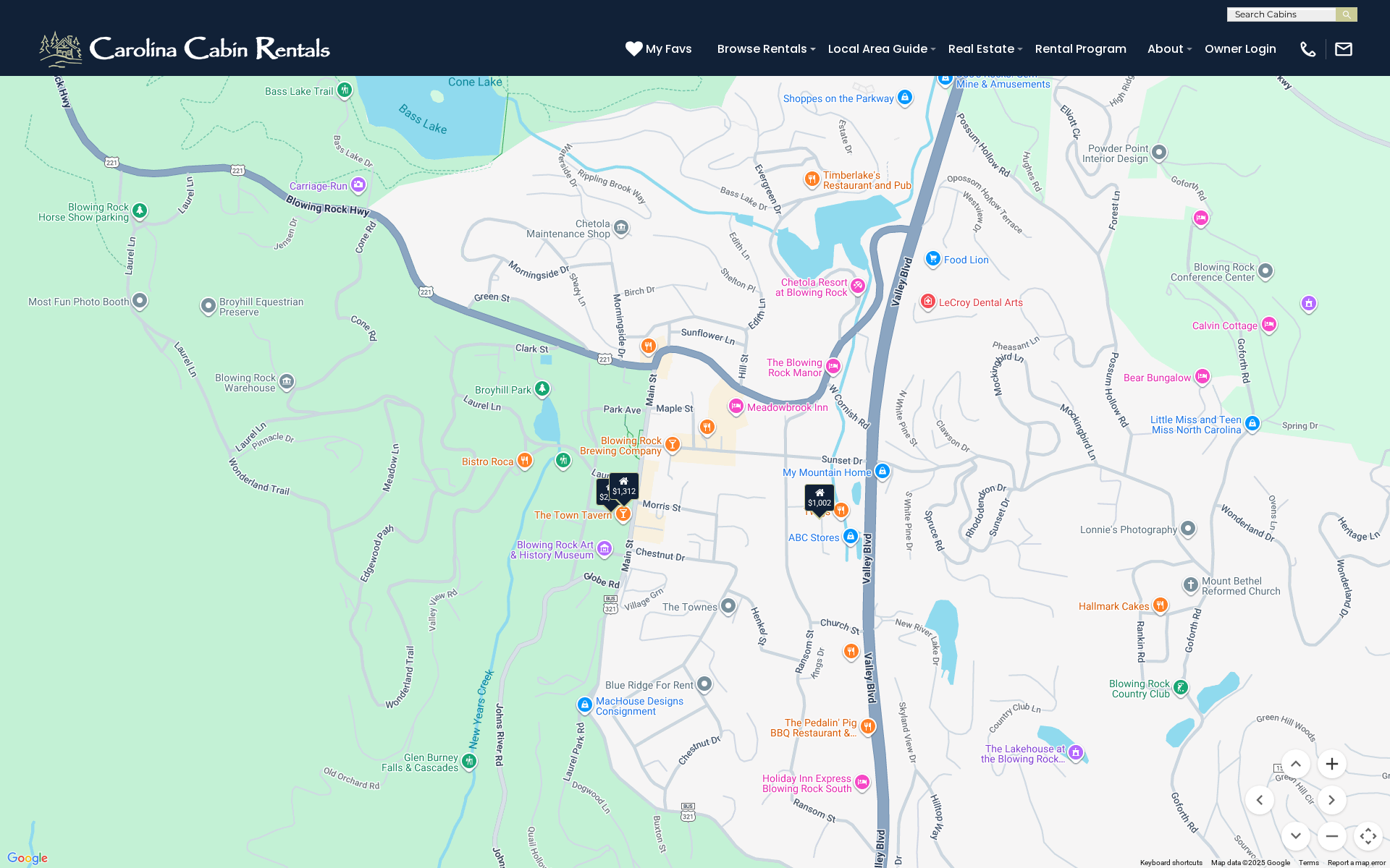
click at [1328, 763] on button "Zoom in" at bounding box center [1332, 765] width 29 height 29
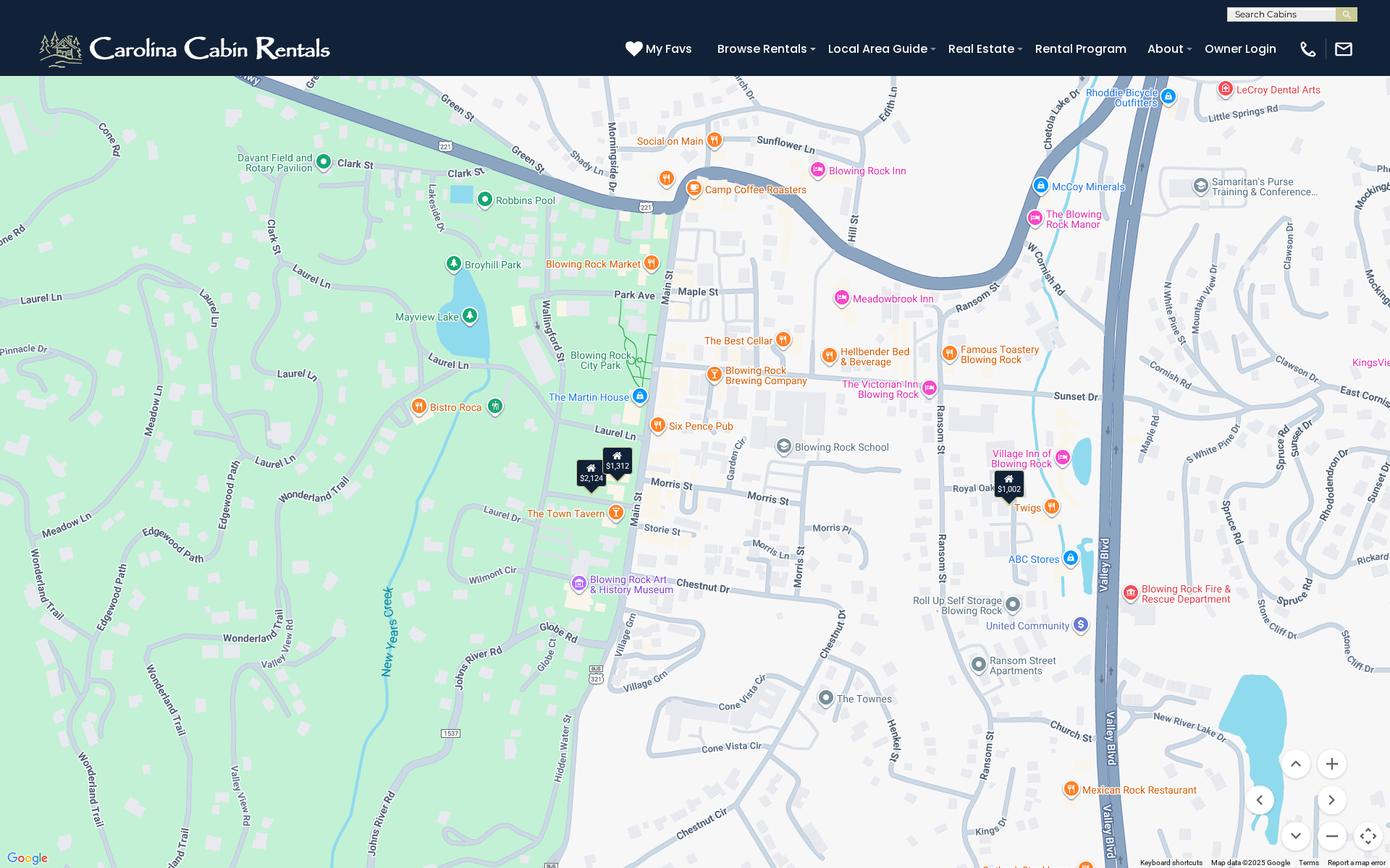
drag, startPoint x: 711, startPoint y: 662, endPoint x: 786, endPoint y: 556, distance: 129.8
click at [786, 556] on div "$2,586 $2,028 $2,462 $5,507 $2,124 $2,194 $4,357 $2,355 $2,451 $2,260 $1,002 $3…" at bounding box center [695, 434] width 1390 height 868
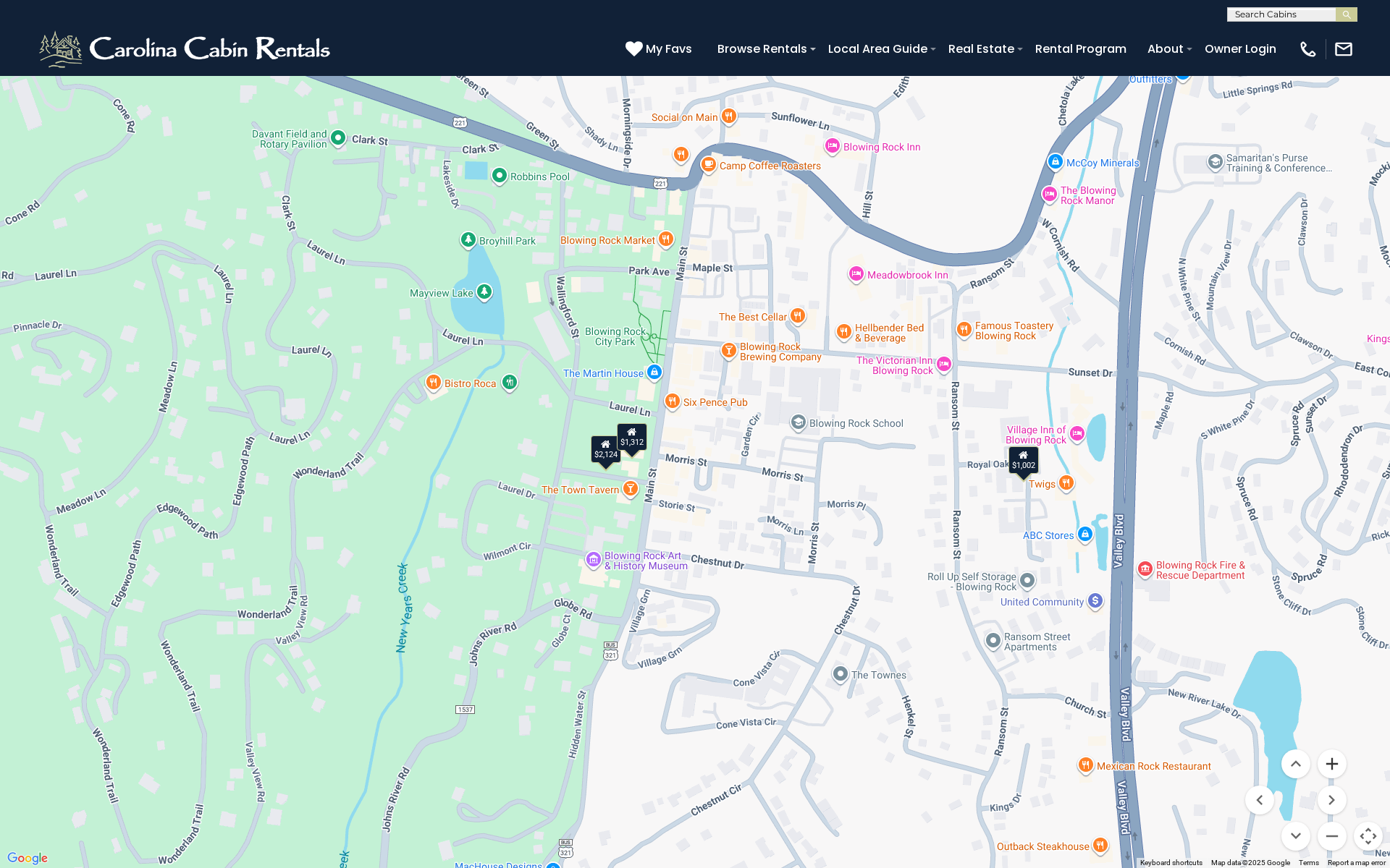
click at [1335, 771] on button "Zoom in" at bounding box center [1332, 765] width 29 height 29
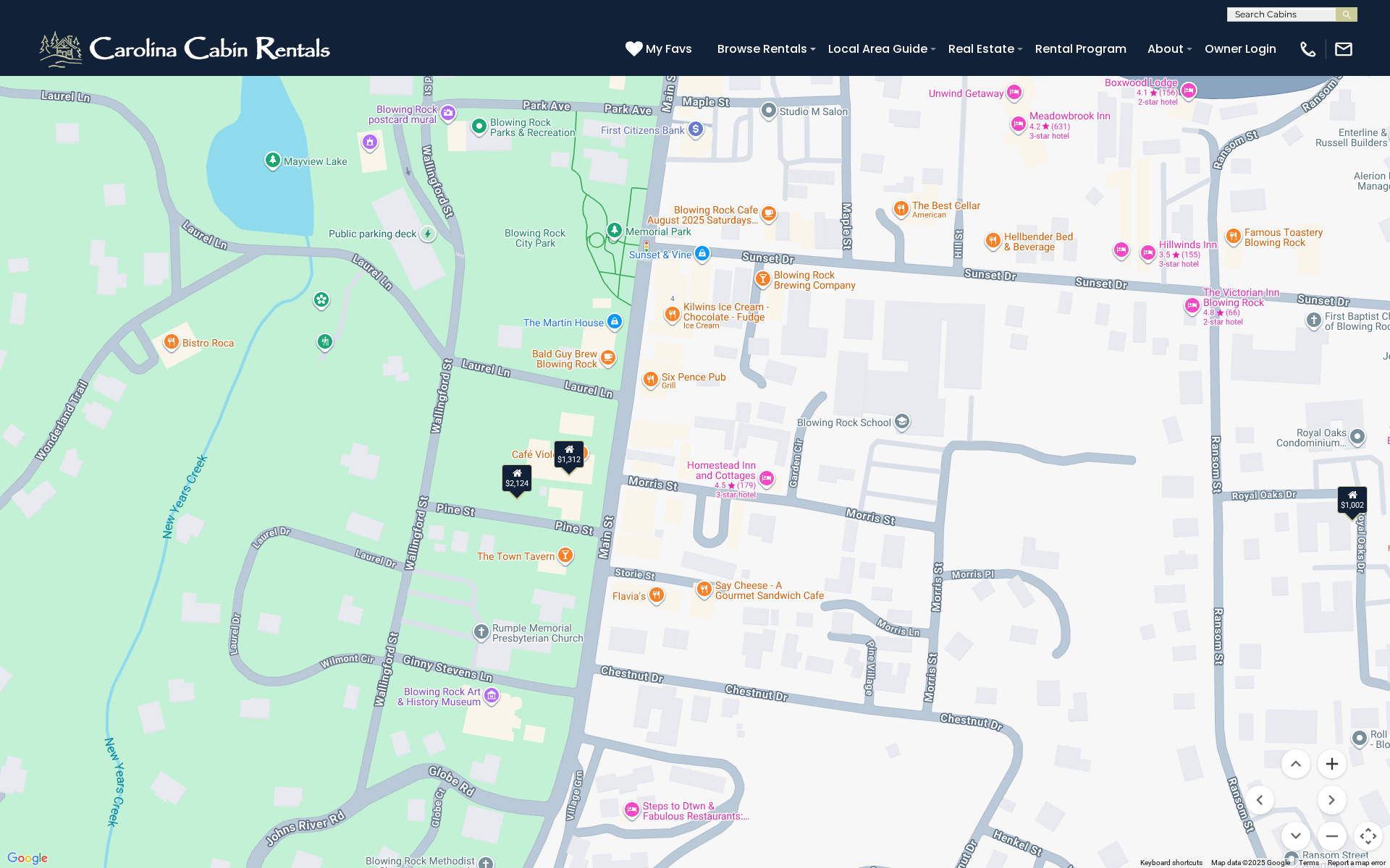
click at [1335, 771] on button "Zoom in" at bounding box center [1332, 765] width 29 height 29
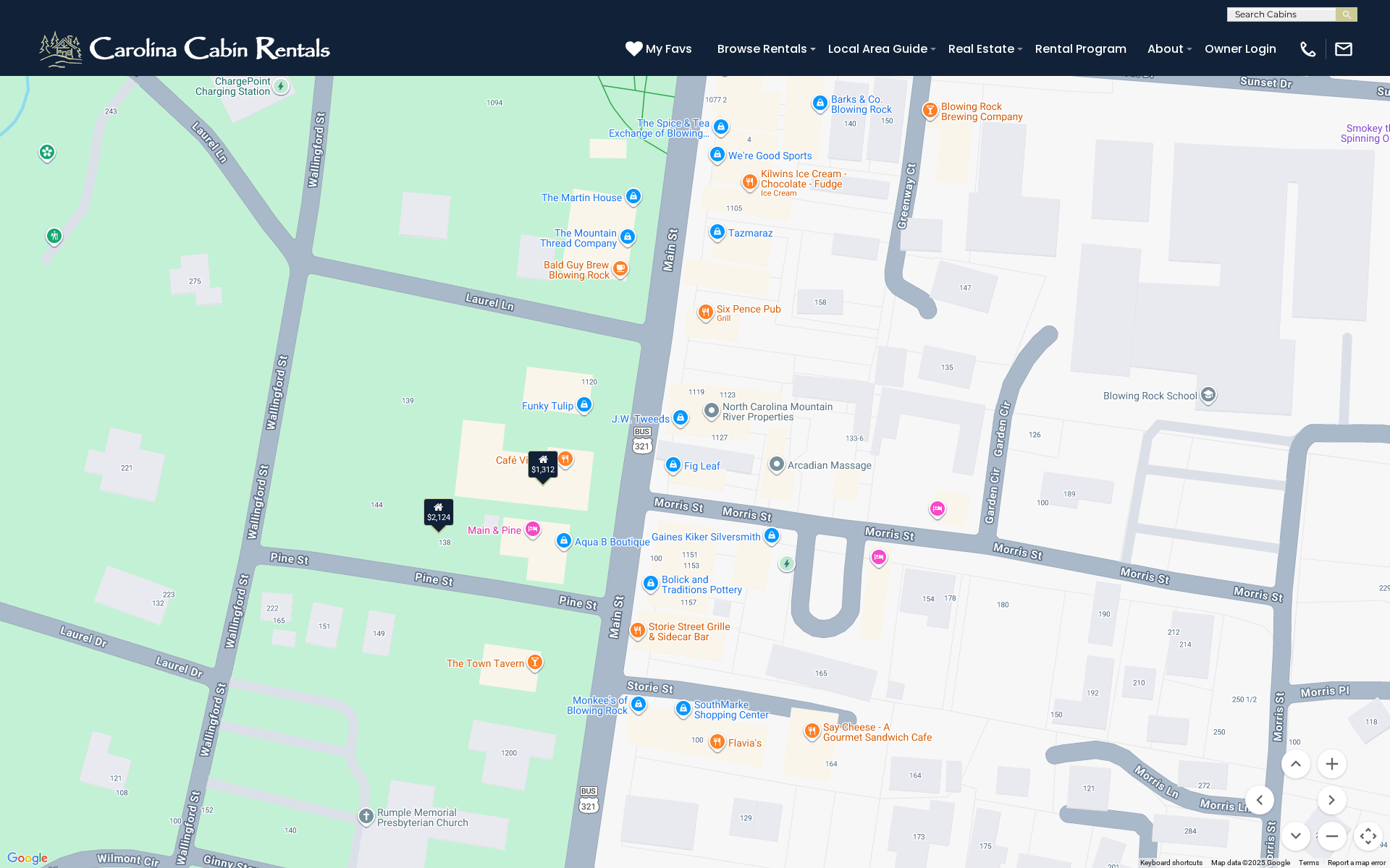
drag, startPoint x: 587, startPoint y: 602, endPoint x: 714, endPoint y: 559, distance: 134.1
click at [714, 559] on div "$2,586 $2,028 $2,462 $5,507 $2,124 $2,194 $4,357 $2,355 $2,451 $2,260 $1,002 $3…" at bounding box center [695, 434] width 1390 height 868
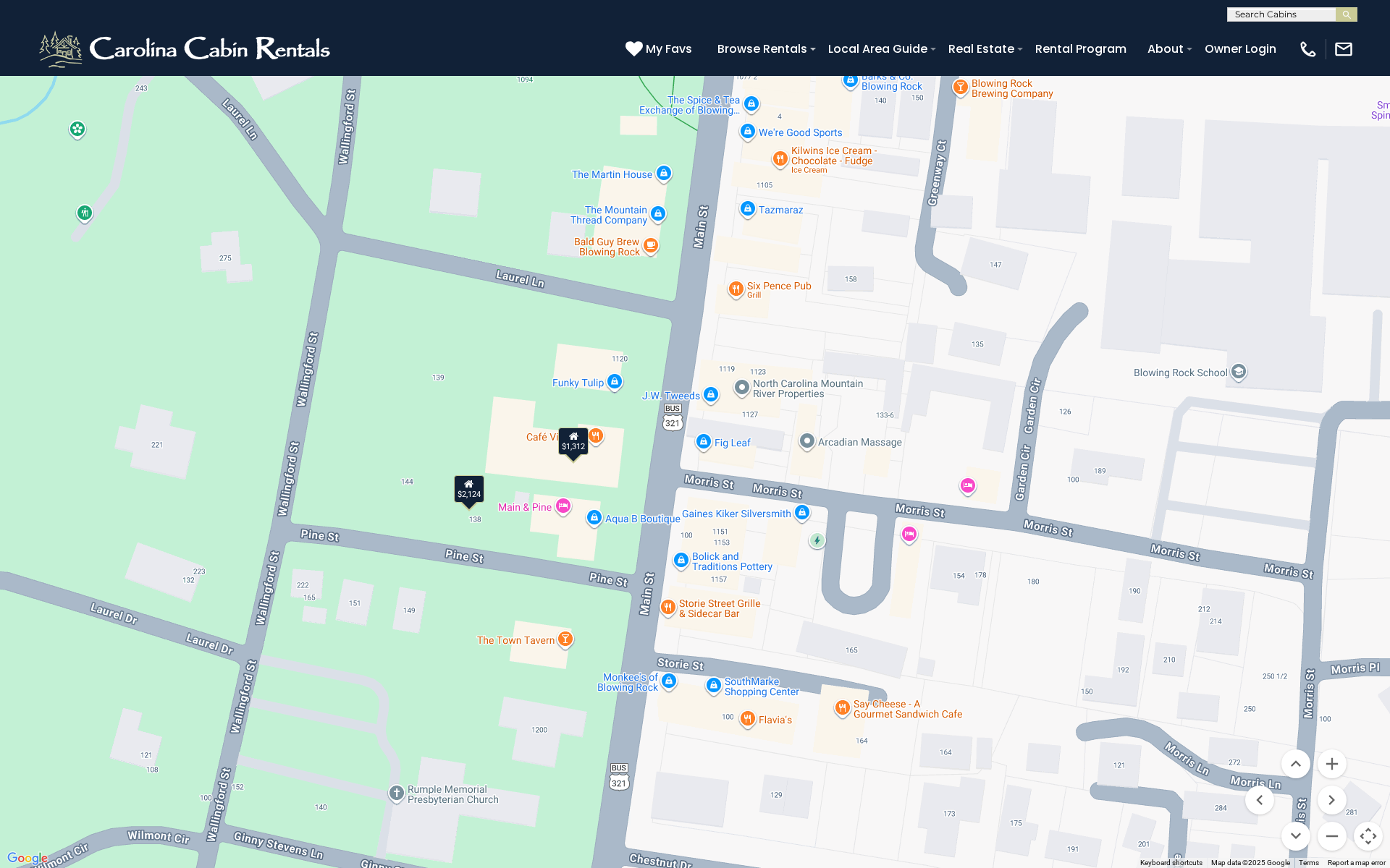
click at [582, 447] on div "$1,312" at bounding box center [573, 442] width 30 height 27
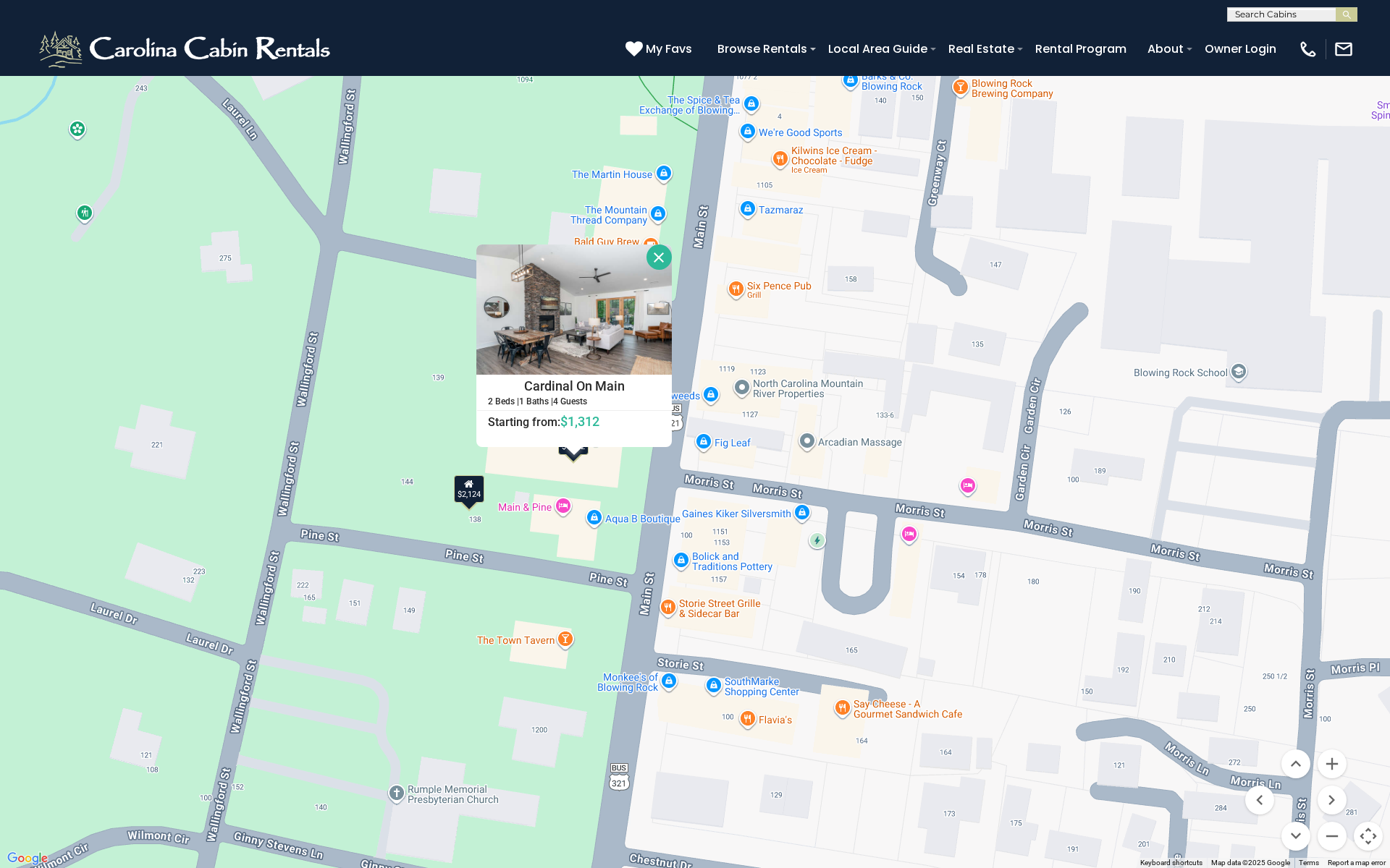
click at [476, 489] on div "$2,124" at bounding box center [469, 489] width 30 height 27
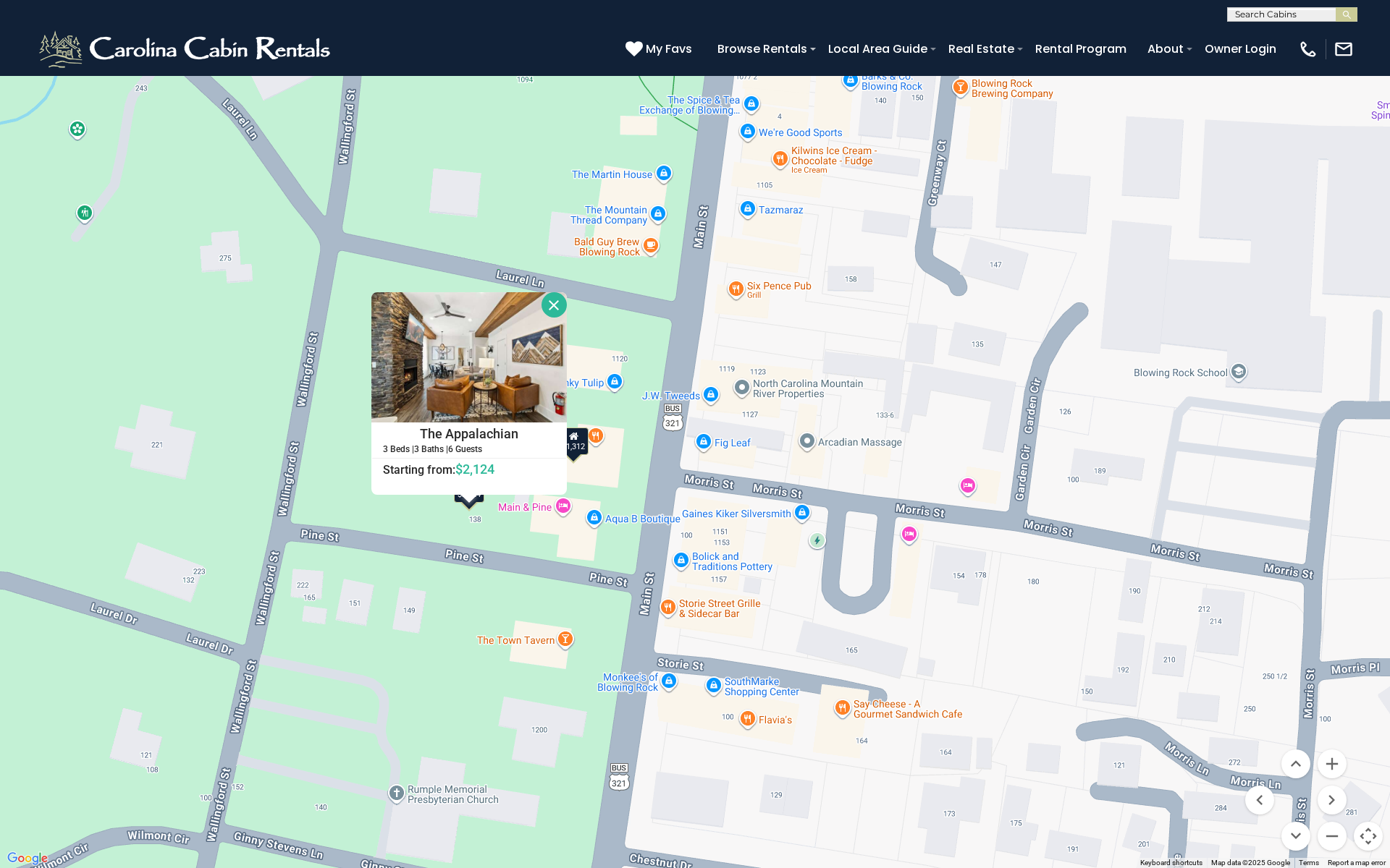
click at [728, 685] on div "$2,586 $2,028 $2,462 $5,507 $2,124 $2,194 $4,357 $2,355 $2,451 $2,260 $1,002 $3…" at bounding box center [695, 434] width 1390 height 868
click at [1363, 26] on button "Toggle fullscreen view" at bounding box center [1369, 22] width 29 height 29
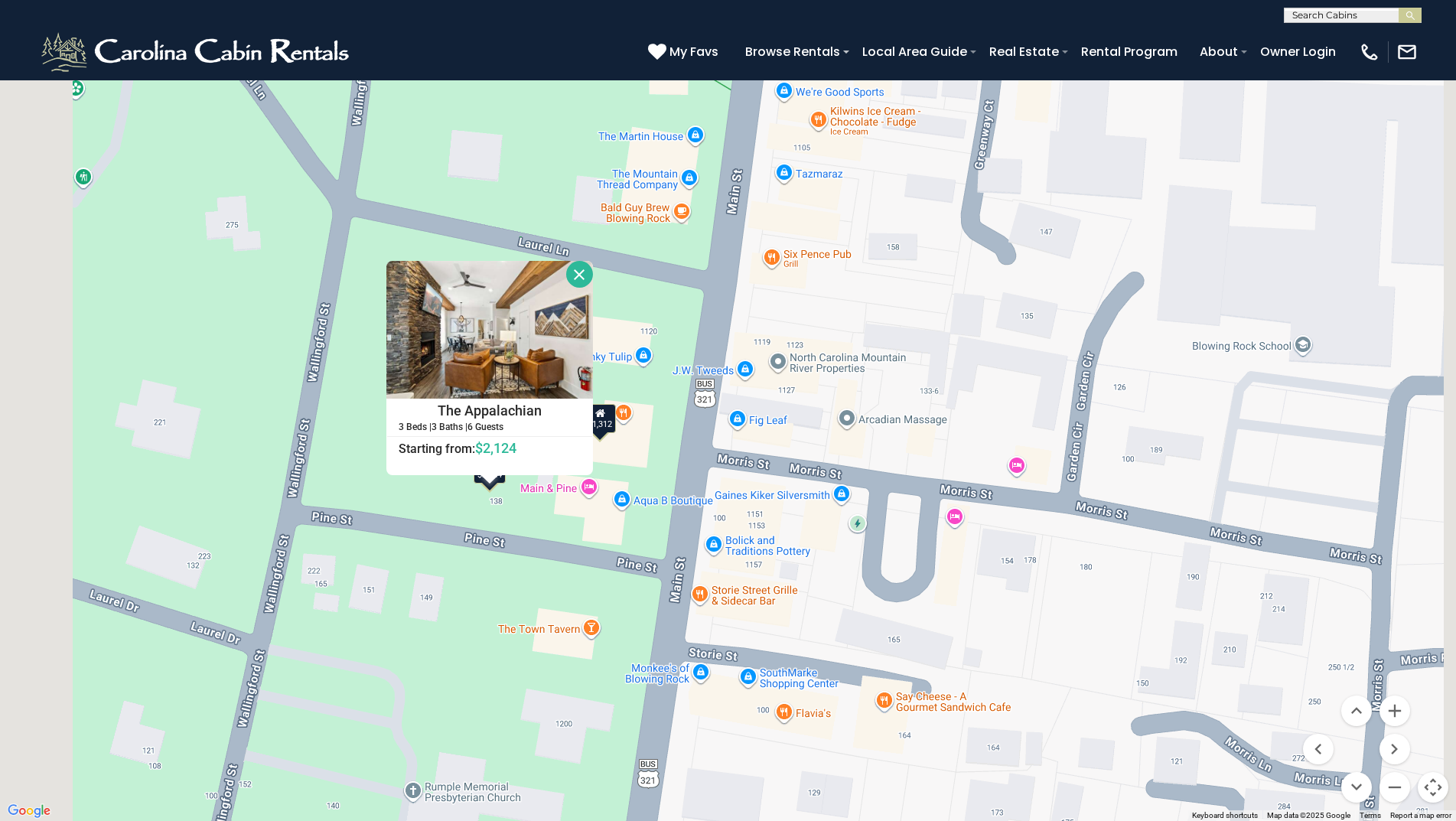
scroll to position [8110, 0]
